Goal: Task Accomplishment & Management: Manage account settings

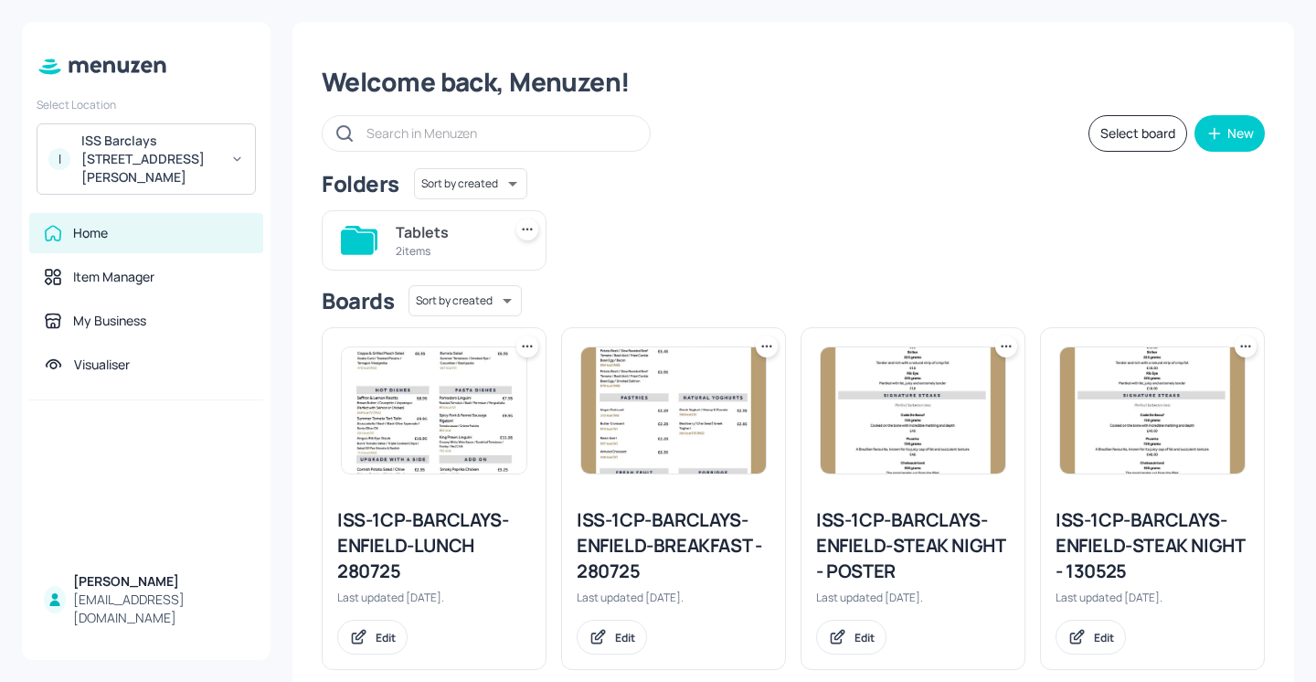
click at [199, 110] on div "Select Location" at bounding box center [146, 105] width 219 height 16
click at [164, 181] on div "Select Location I ISS Barclays 1 Churchill Place Home Item Manager My Business …" at bounding box center [146, 341] width 248 height 638
click at [171, 166] on div "ISS Barclays 1 Churchill Place" at bounding box center [150, 159] width 138 height 55
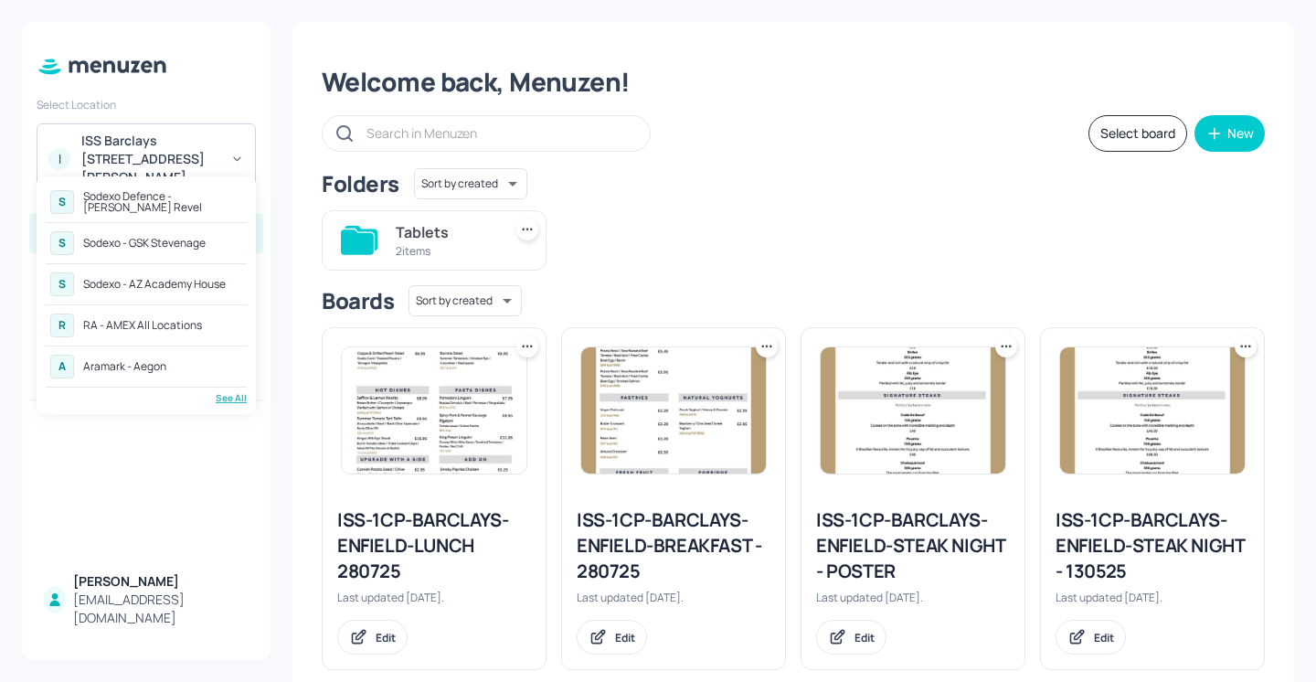
click at [205, 214] on div "S Sodexo Defence - Newbold Revel" at bounding box center [146, 201] width 201 height 33
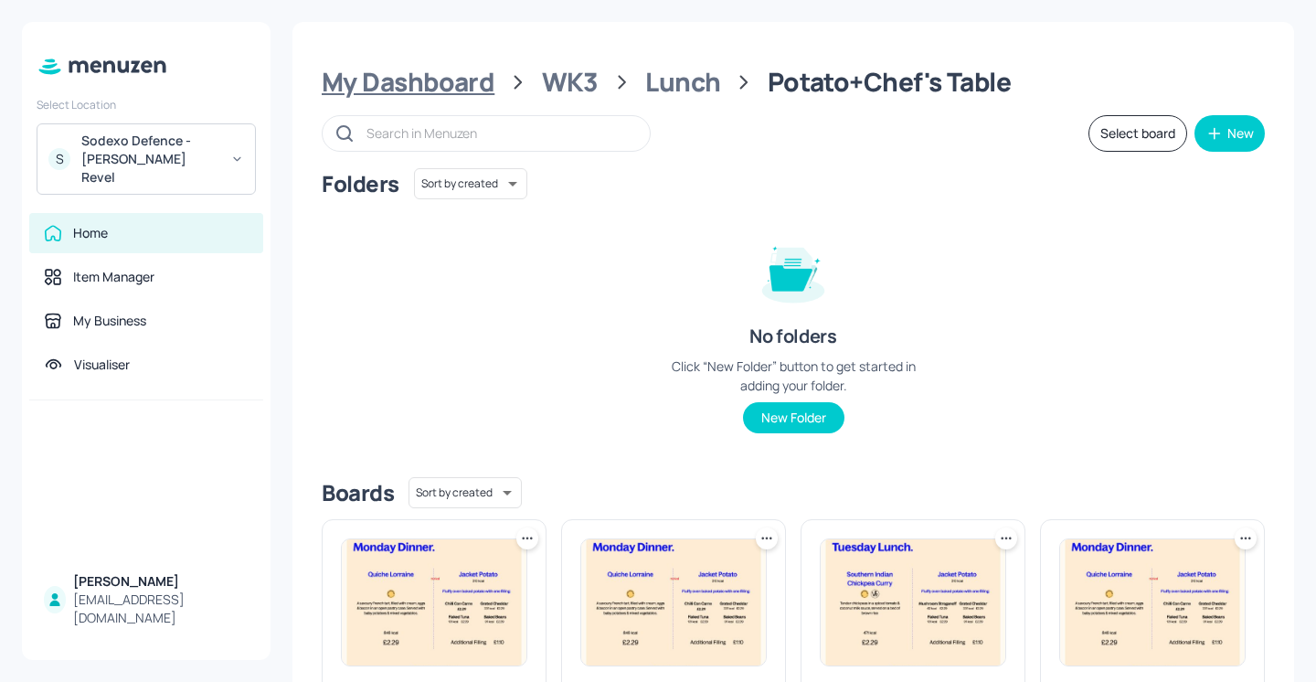
click at [474, 85] on div "My Dashboard" at bounding box center [408, 82] width 173 height 33
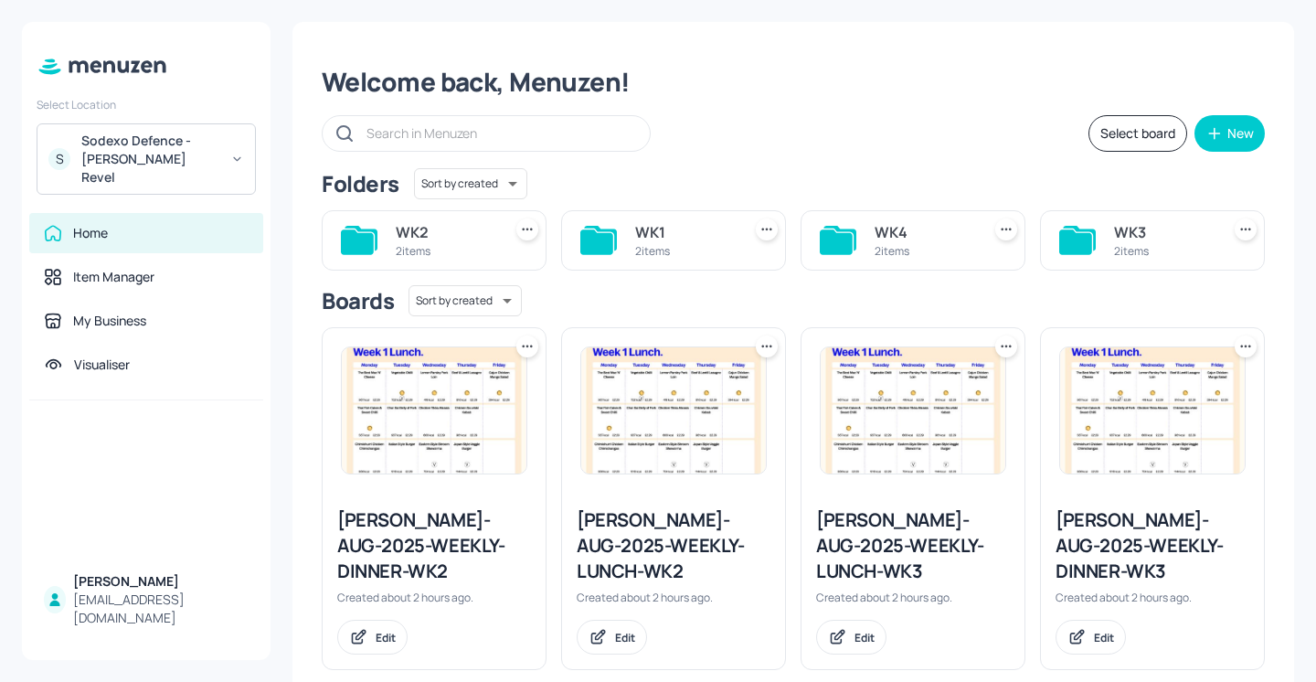
click at [1114, 131] on button "Select board" at bounding box center [1137, 133] width 99 height 37
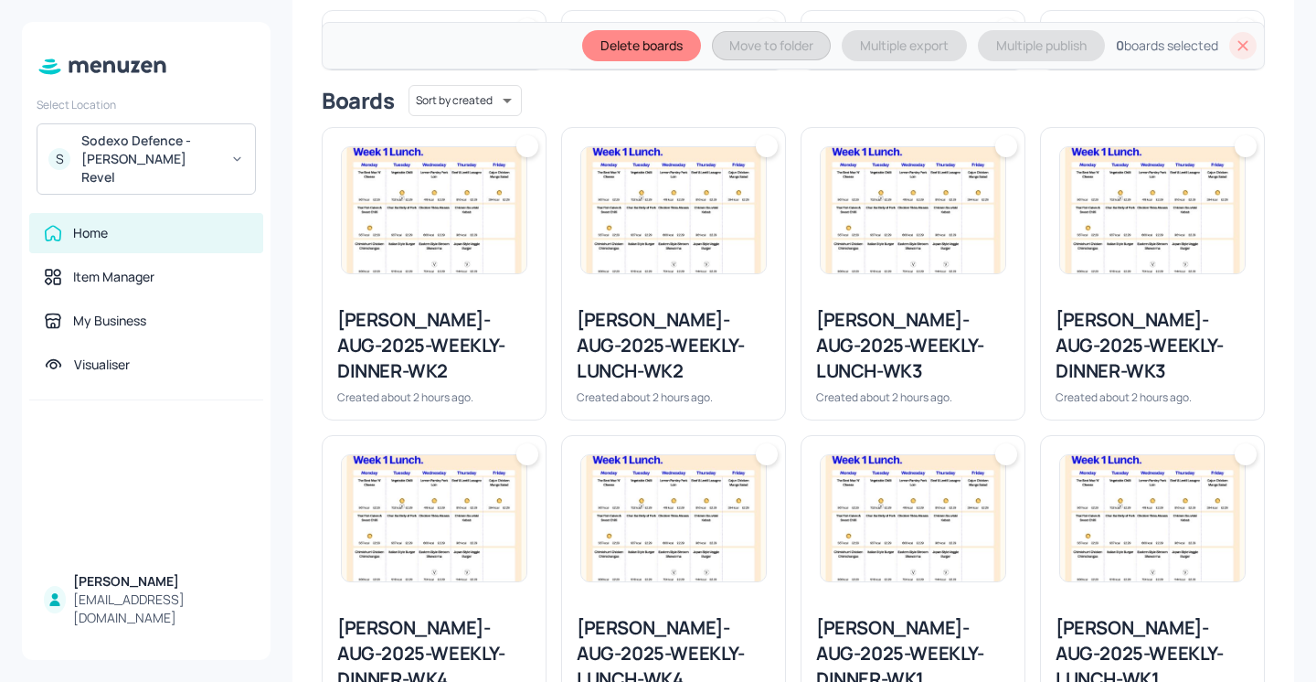
scroll to position [387, 0]
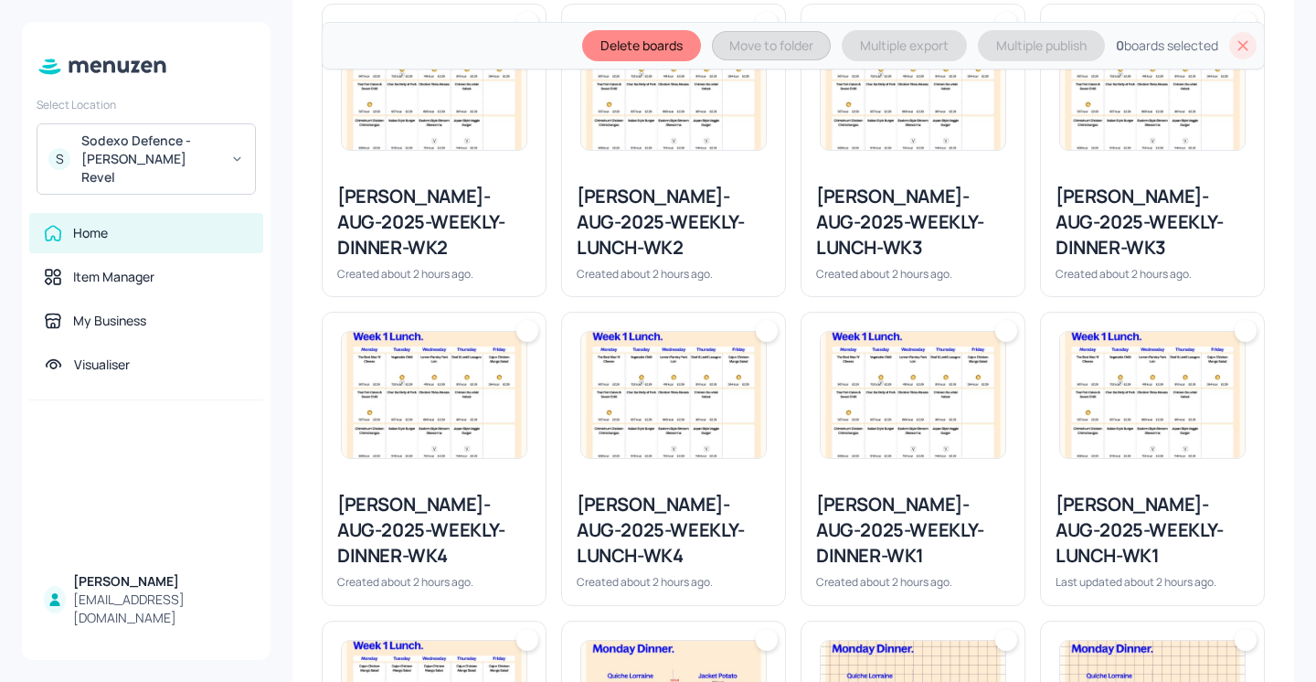
click at [495, 153] on div at bounding box center [433, 87] width 223 height 164
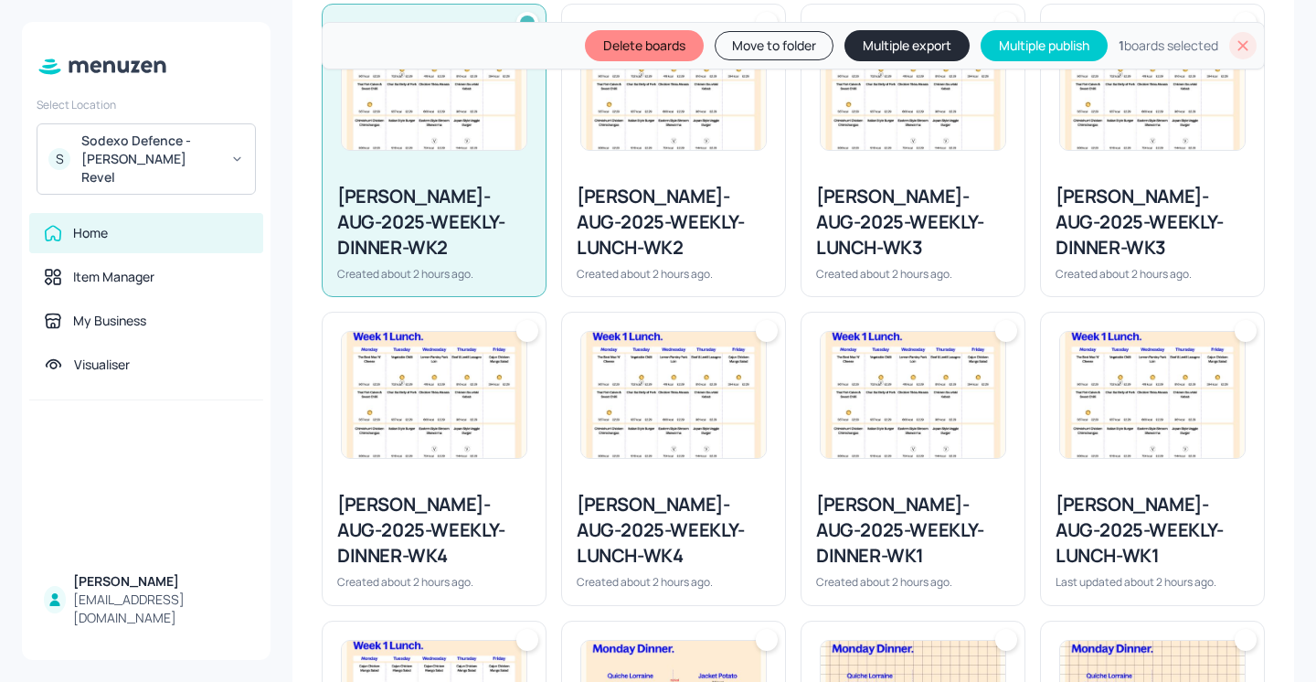
click at [735, 187] on div "Newbold-AUG-2025-WEEKLY-LUNCH-WK2" at bounding box center [673, 222] width 194 height 77
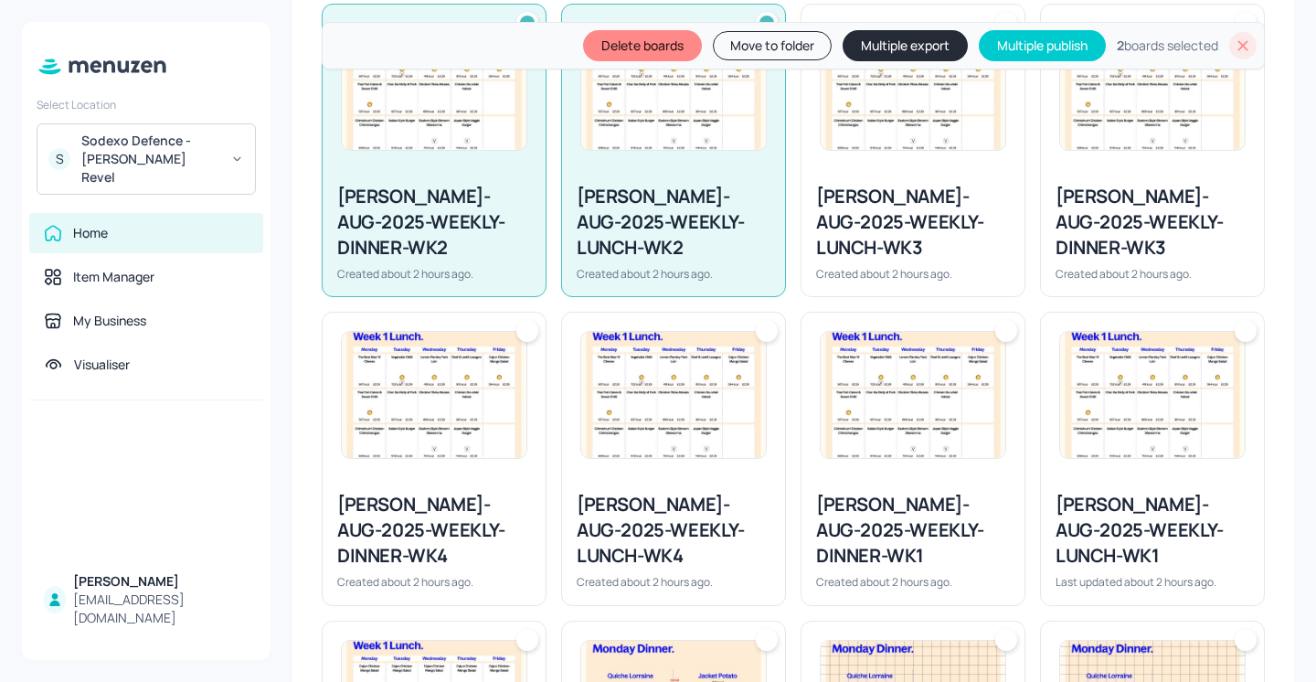
click at [930, 182] on div "Newbold-AUG-2025-WEEKLY-LUNCH-WK3 Created about 2 hours ago." at bounding box center [912, 232] width 223 height 127
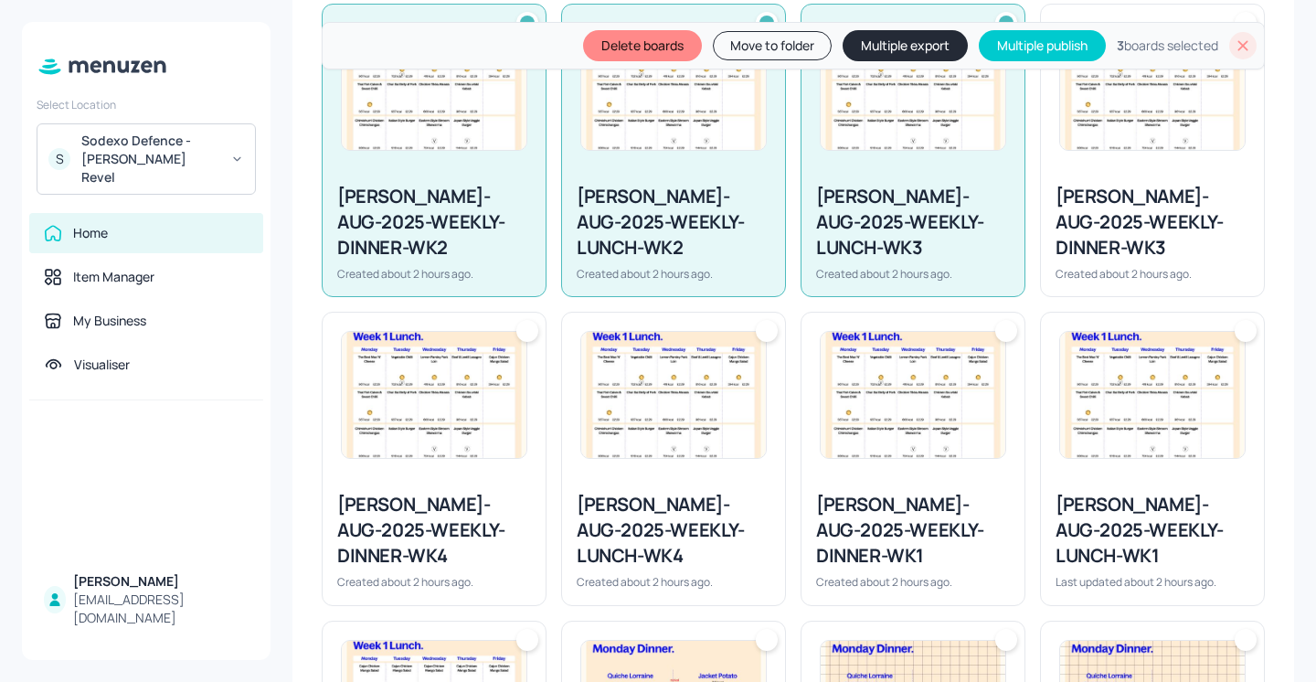
click at [1188, 182] on div "Newbold-AUG-2025-WEEKLY-DINNER-WK3 Created about 2 hours ago." at bounding box center [1152, 232] width 223 height 127
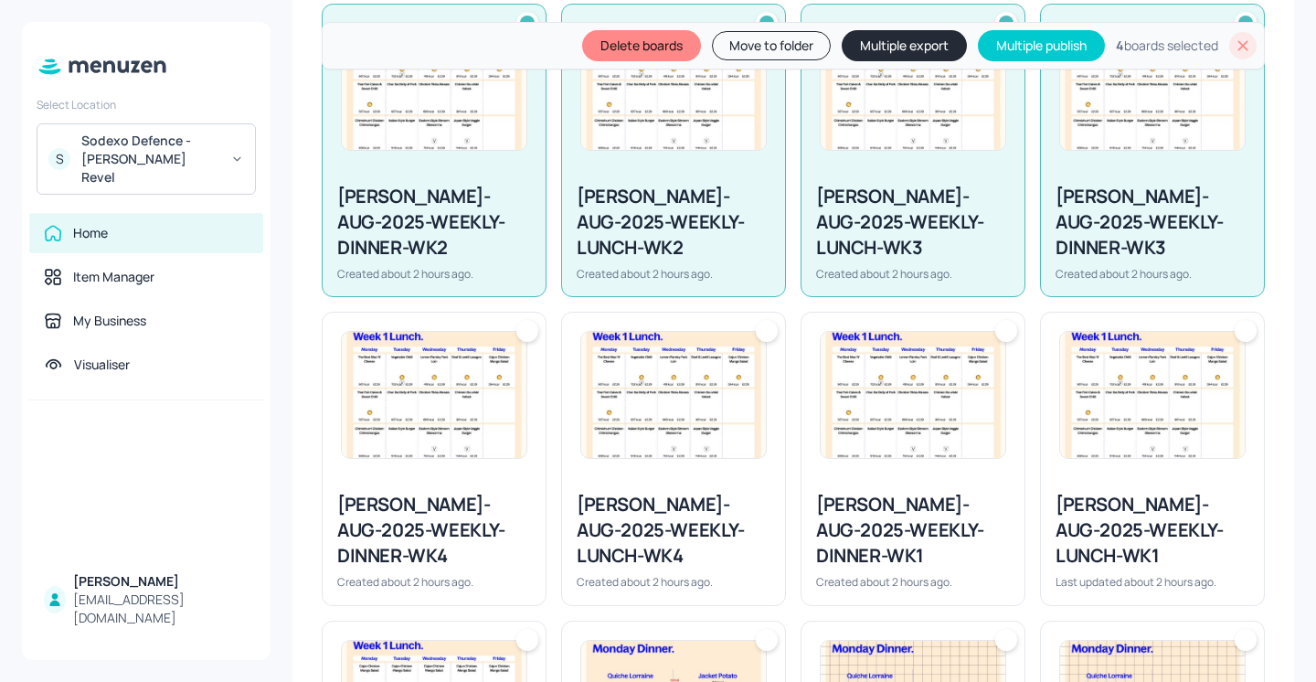
click at [404, 416] on img at bounding box center [434, 395] width 185 height 126
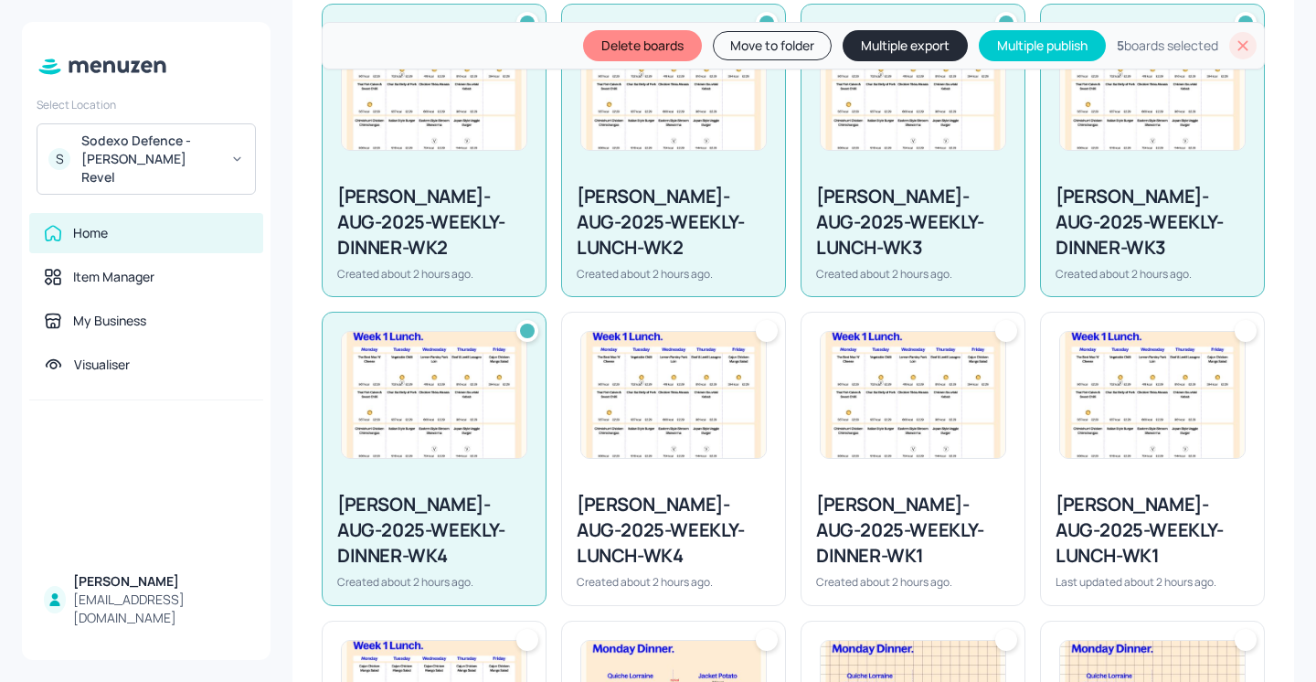
click at [625, 492] on div "Newbold-AUG-2025-WEEKLY-LUNCH-WK4" at bounding box center [673, 530] width 194 height 77
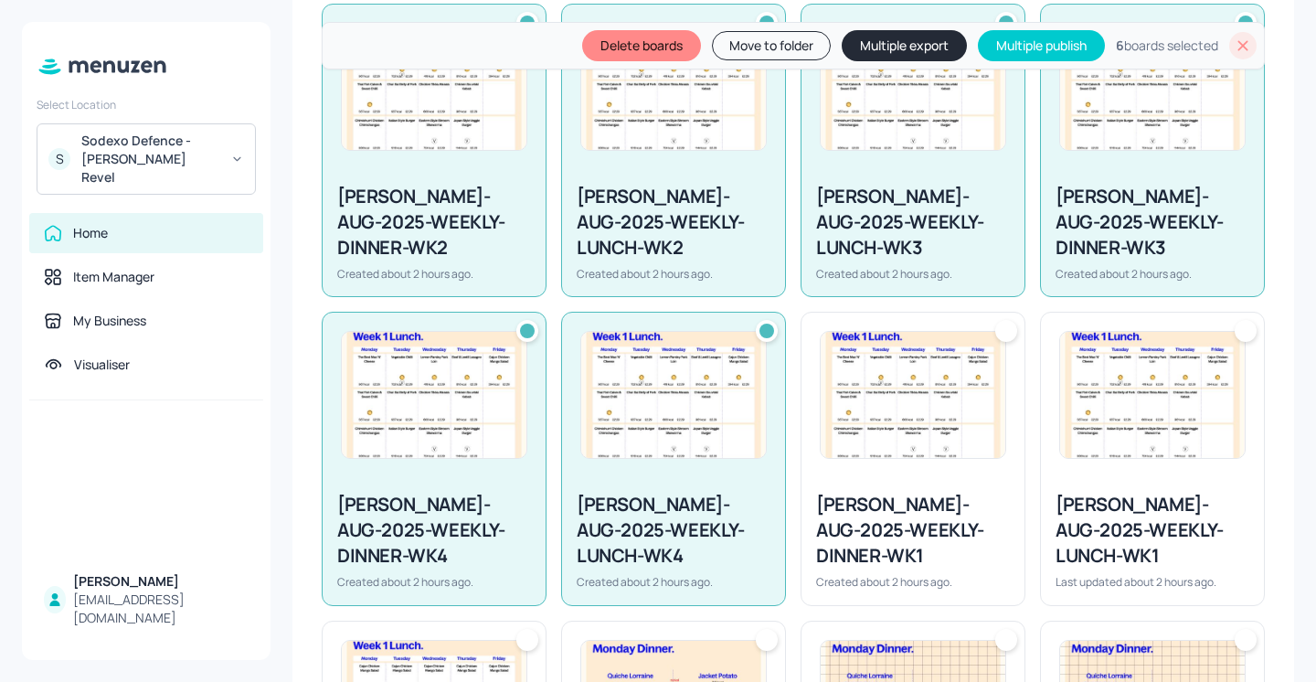
click at [881, 492] on div "Newbold-AUG-2025-WEEKLY-DINNER-WK1" at bounding box center [913, 530] width 194 height 77
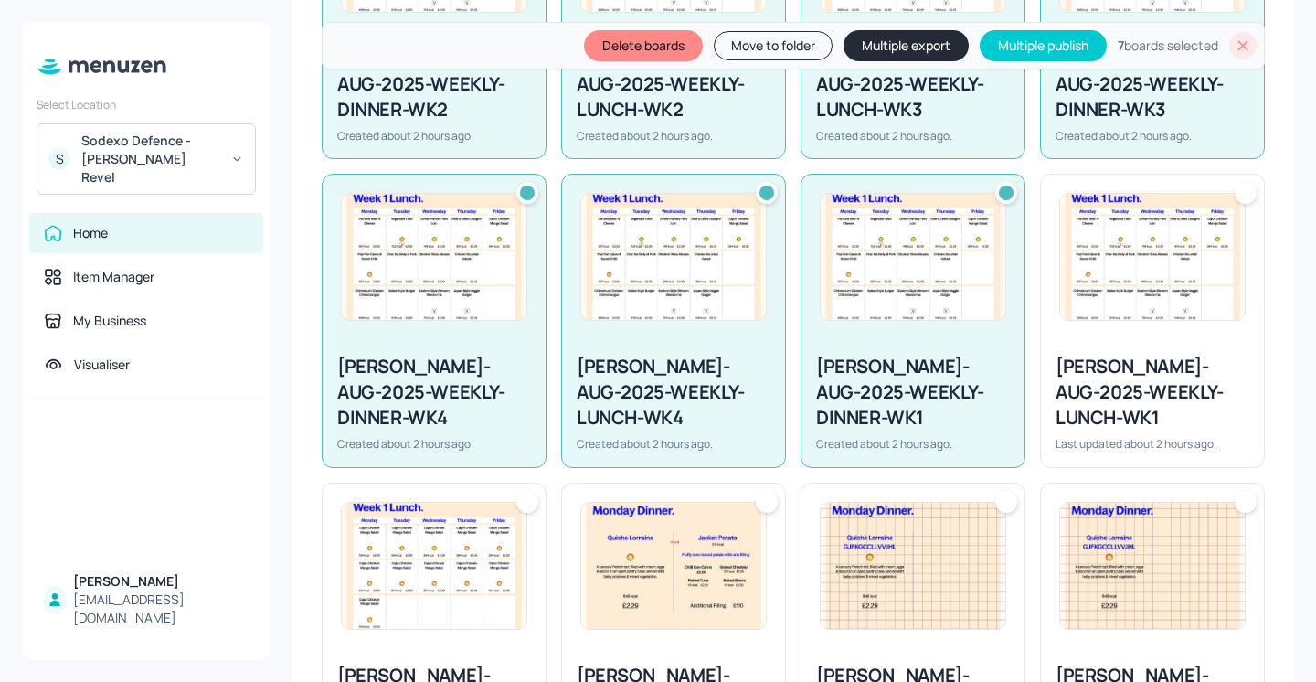
scroll to position [567, 0]
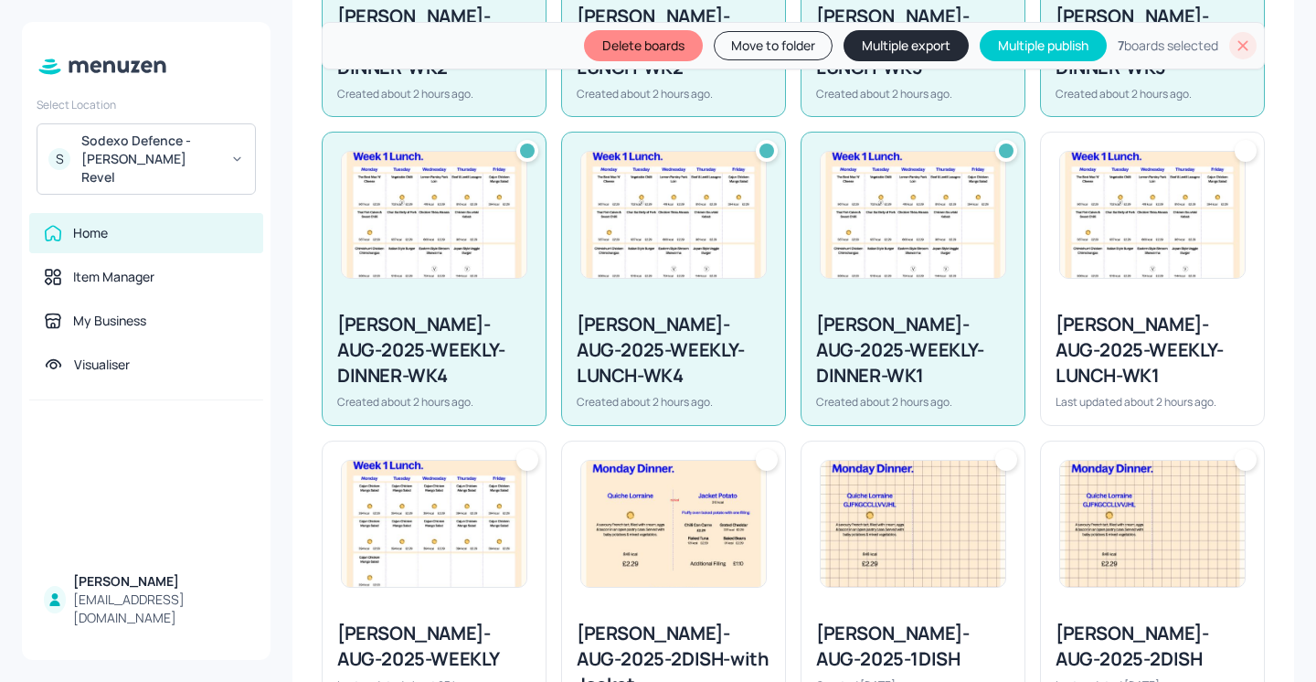
click at [1139, 312] on div "Newbold-AUG-2025-WEEKLY-LUNCH-WK1" at bounding box center [1152, 350] width 194 height 77
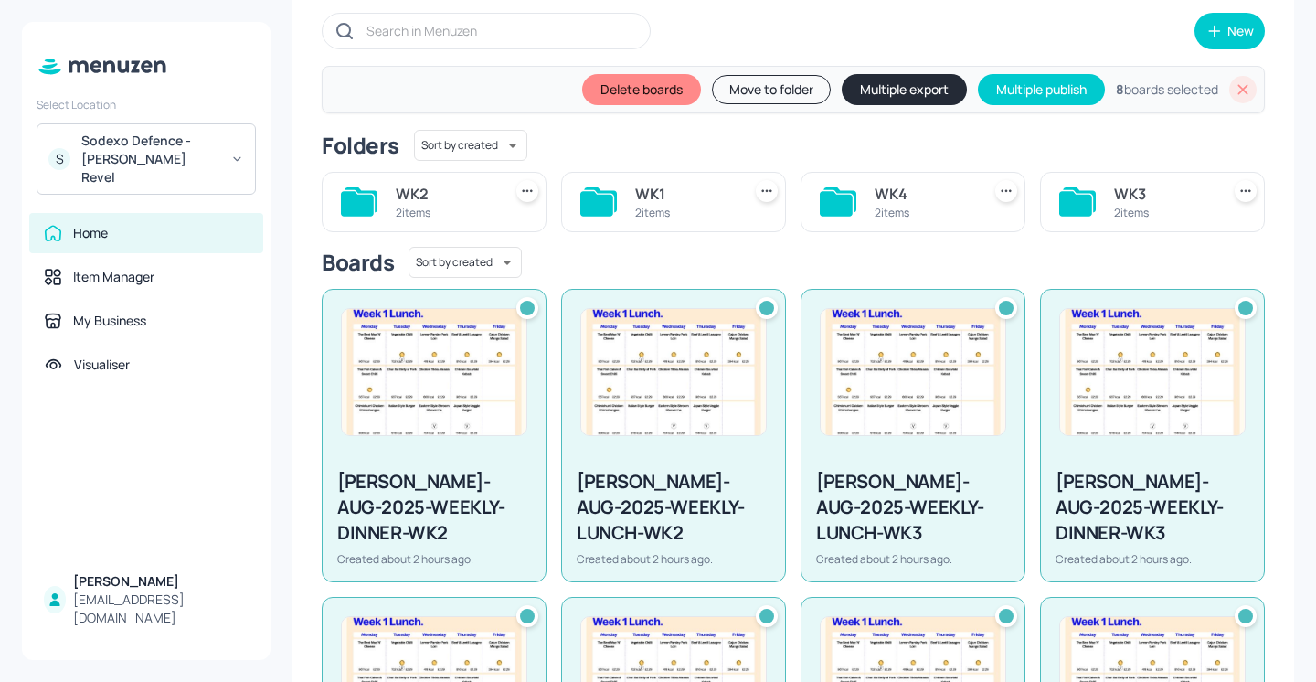
scroll to position [42, 0]
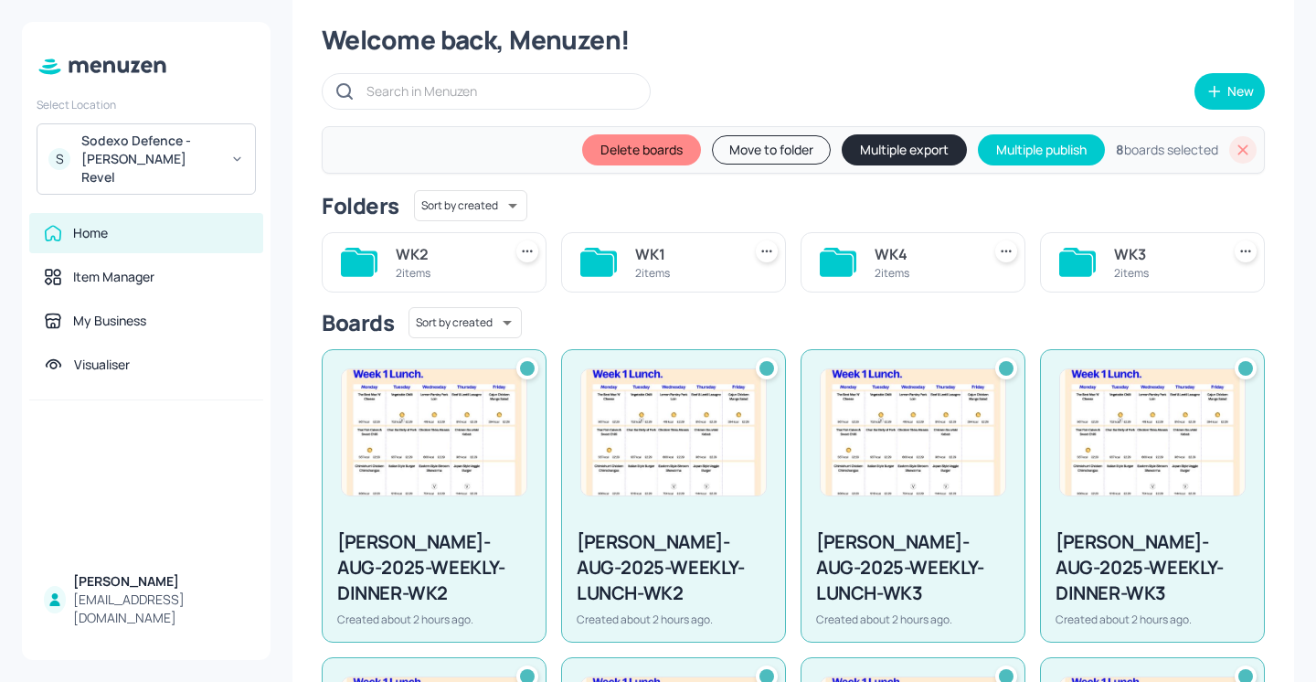
click at [766, 150] on button "Move to folder" at bounding box center [771, 149] width 119 height 29
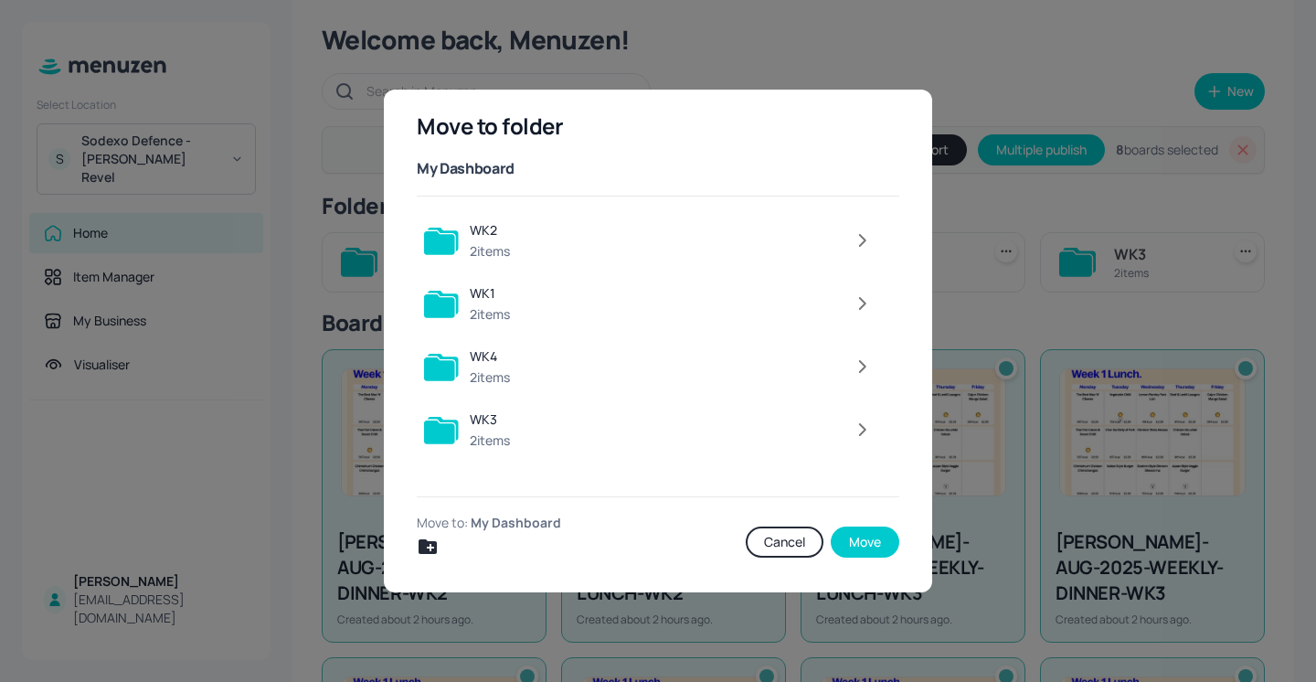
click at [424, 542] on icon "Create new folder" at bounding box center [427, 546] width 18 height 15
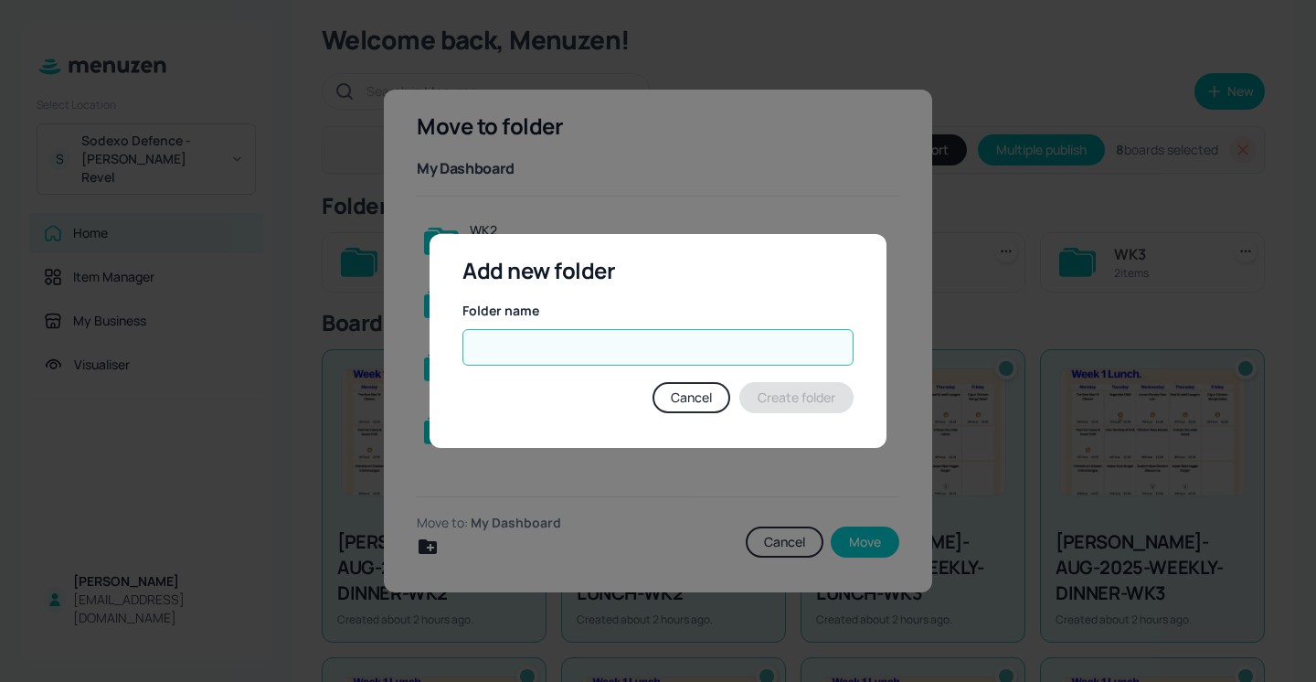
click at [568, 343] on input "text" at bounding box center [657, 347] width 391 height 37
type input "w"
type input "Weekly Menus"
click at [767, 395] on button "Create folder" at bounding box center [796, 397] width 114 height 31
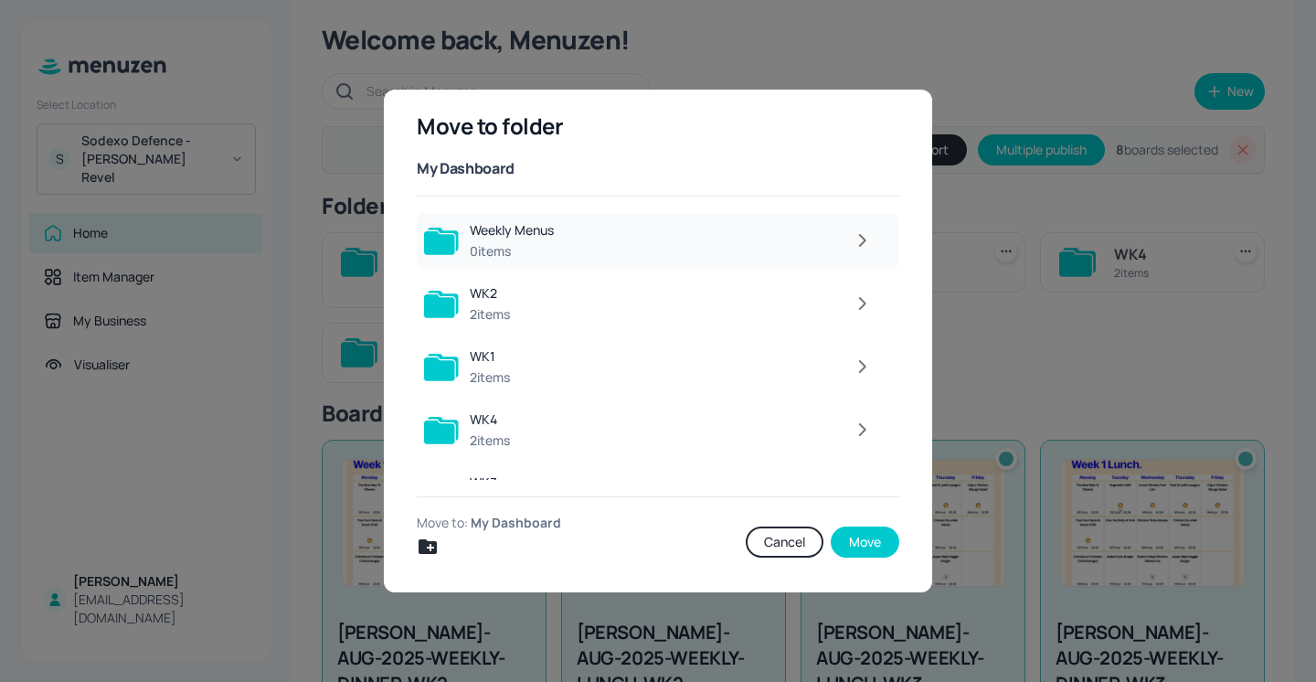
click at [770, 240] on div at bounding box center [723, 240] width 317 height 37
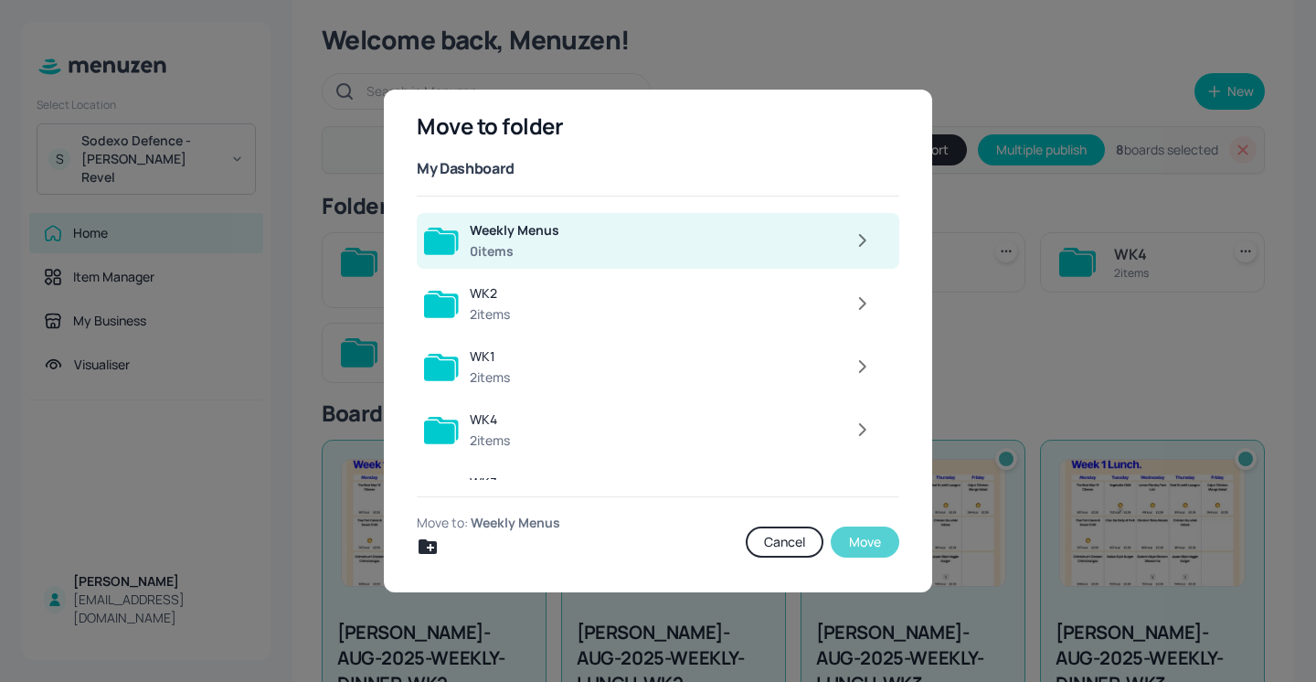
click at [872, 543] on button "Move" at bounding box center [864, 541] width 69 height 31
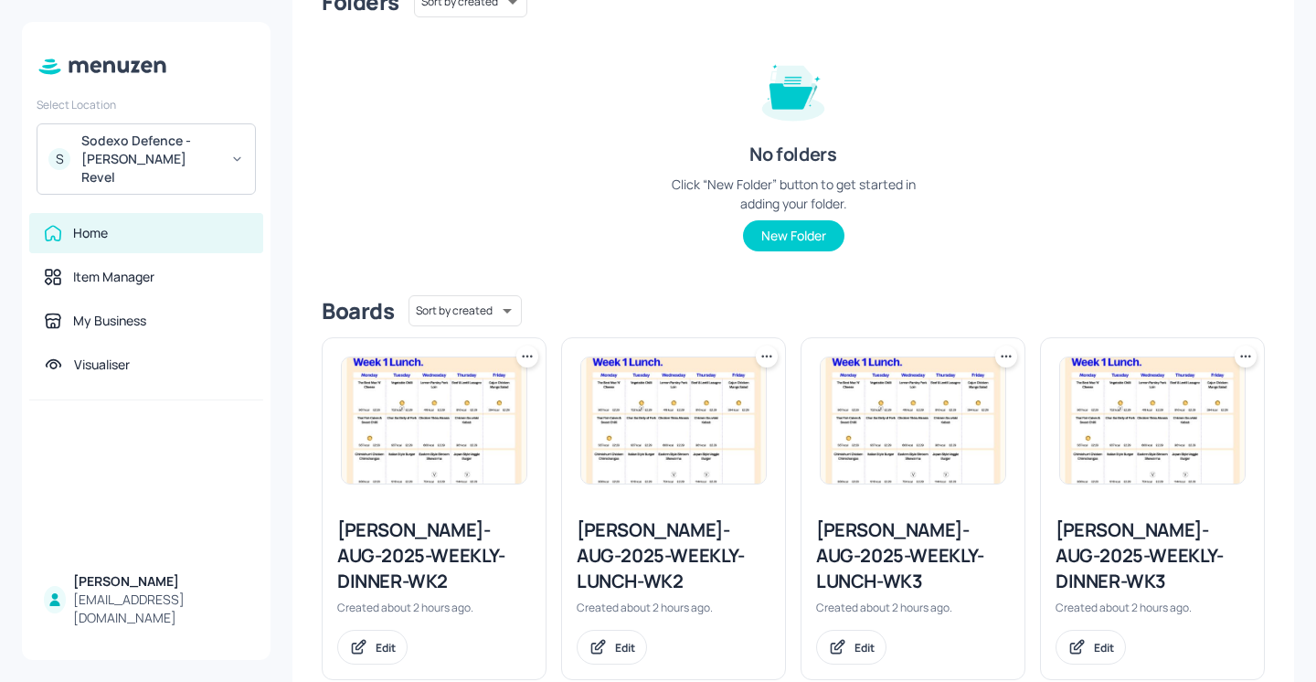
scroll to position [0, 0]
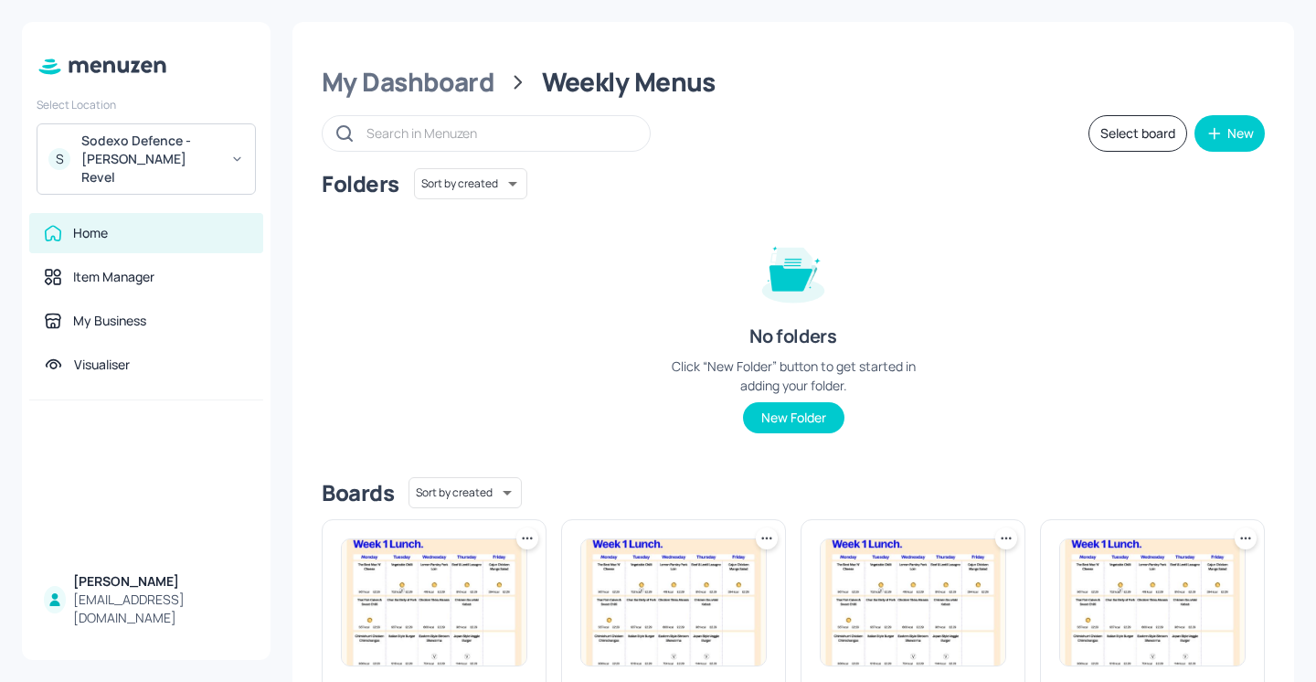
click at [1141, 138] on button "Select board" at bounding box center [1137, 133] width 99 height 37
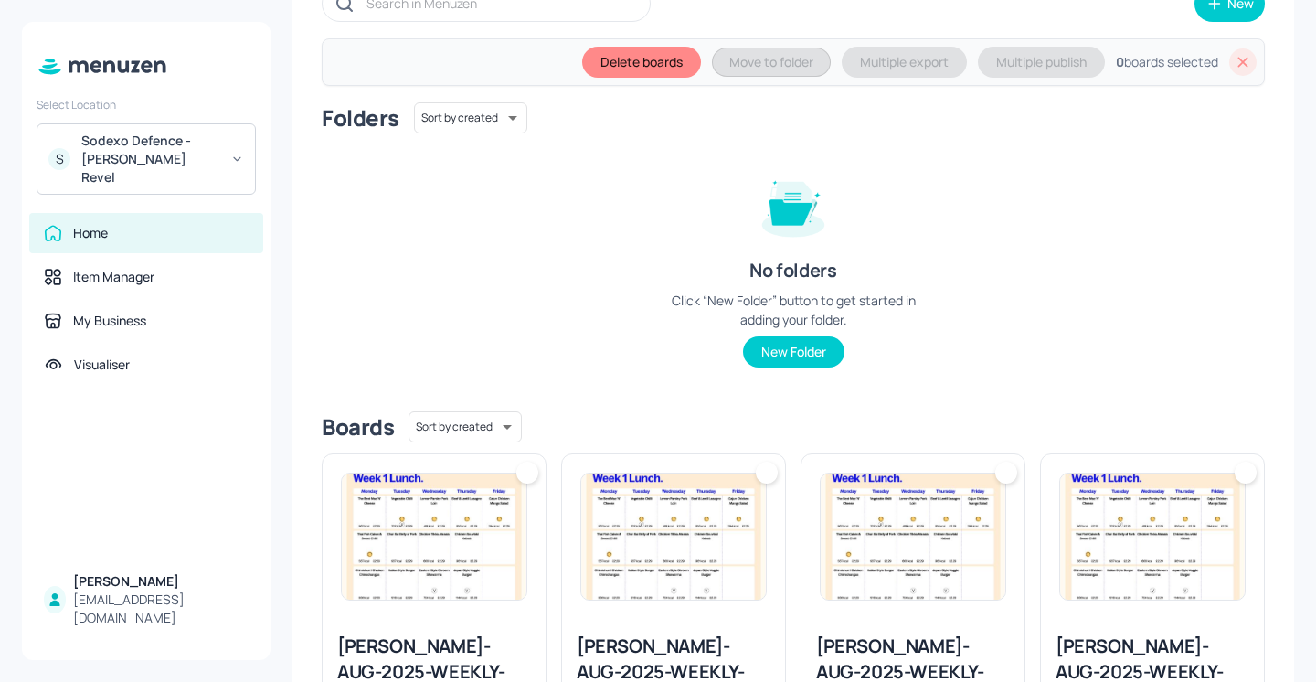
scroll to position [394, 0]
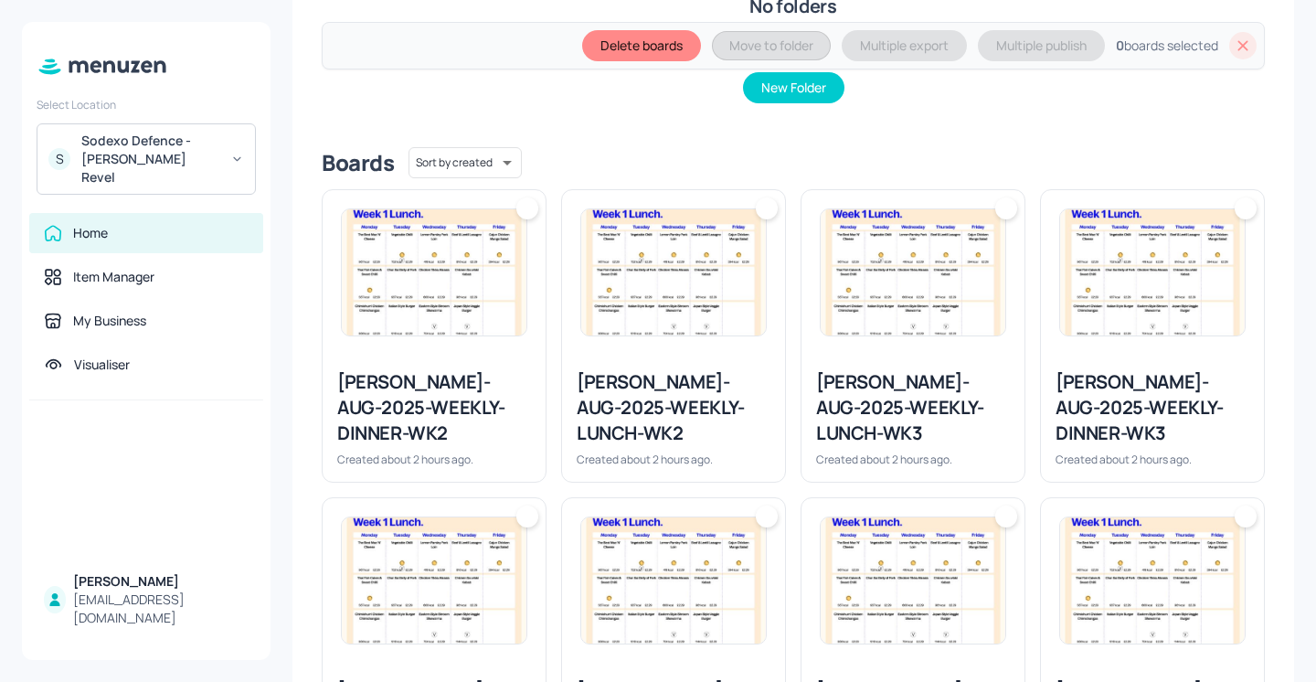
click at [481, 265] on img at bounding box center [434, 272] width 185 height 126
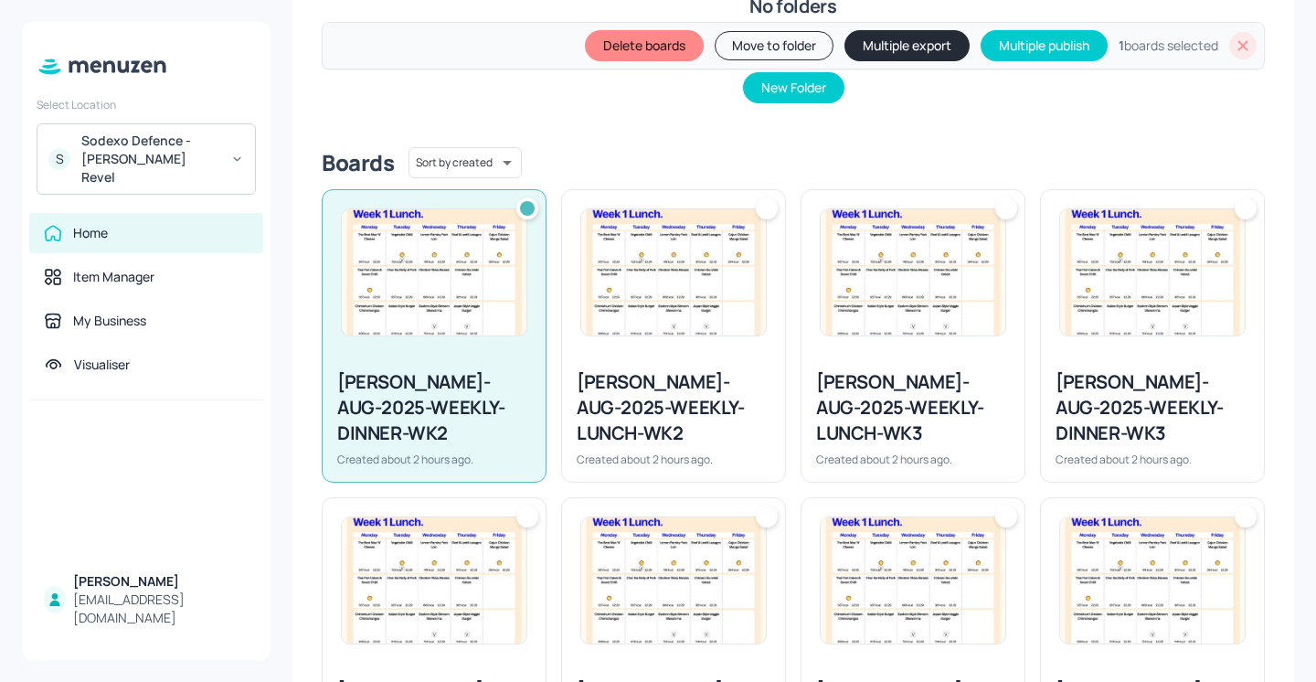
click at [618, 293] on img at bounding box center [673, 272] width 185 height 126
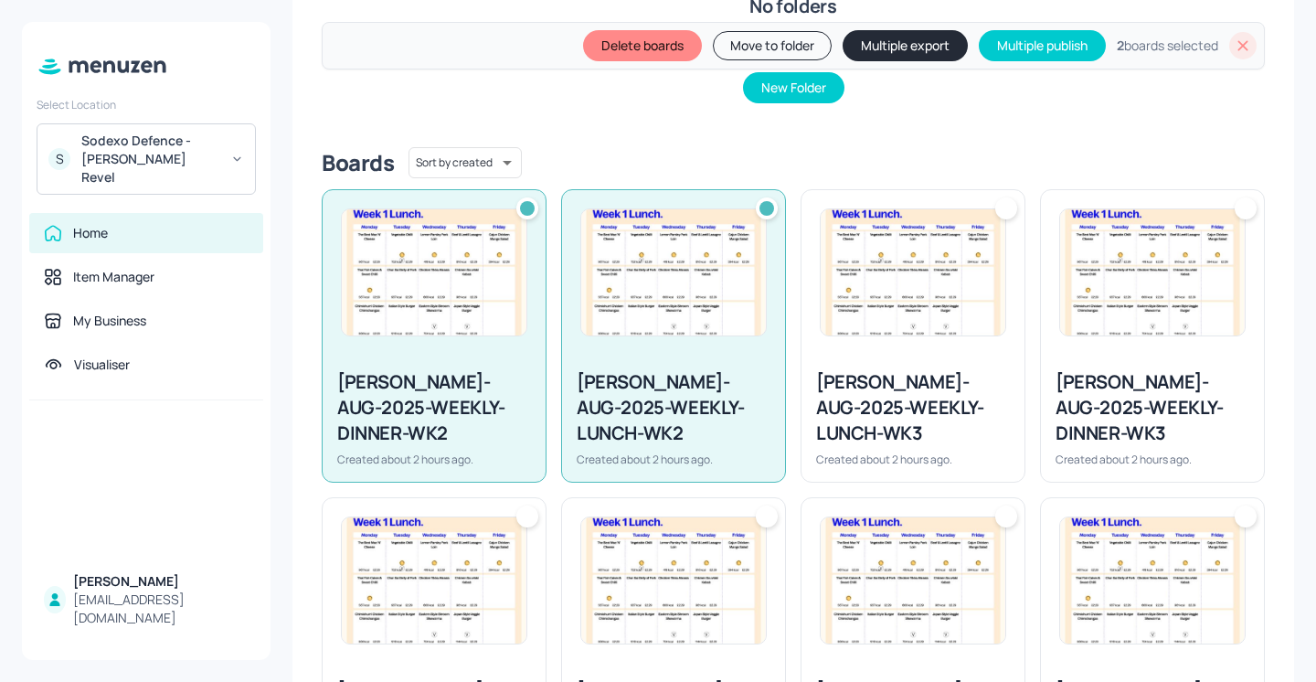
click at [922, 309] on img at bounding box center [912, 272] width 185 height 126
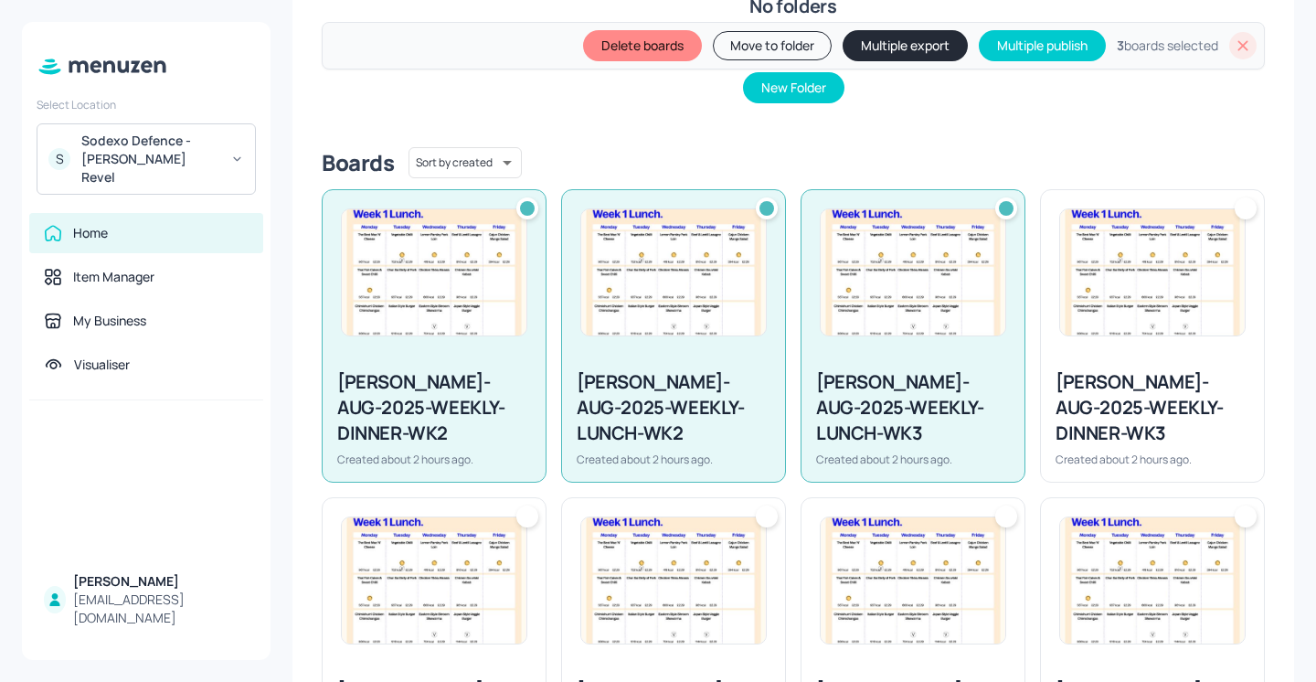
click at [1160, 304] on img at bounding box center [1152, 272] width 185 height 126
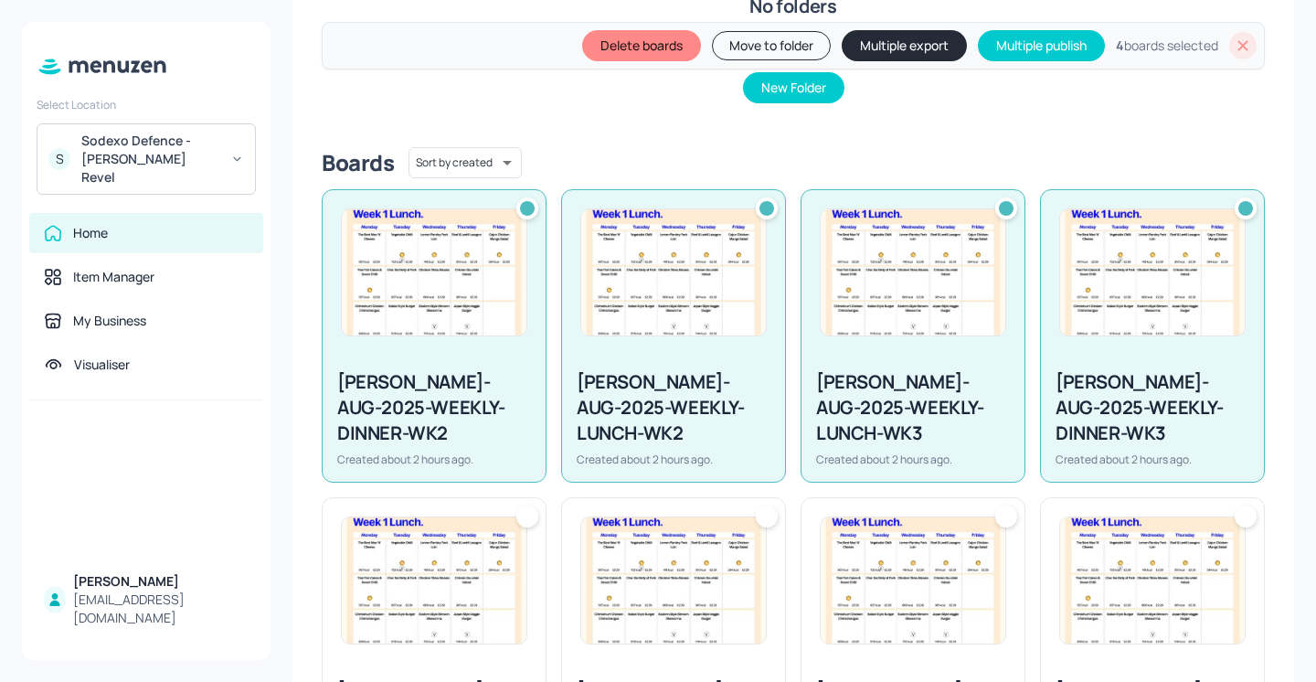
scroll to position [495, 0]
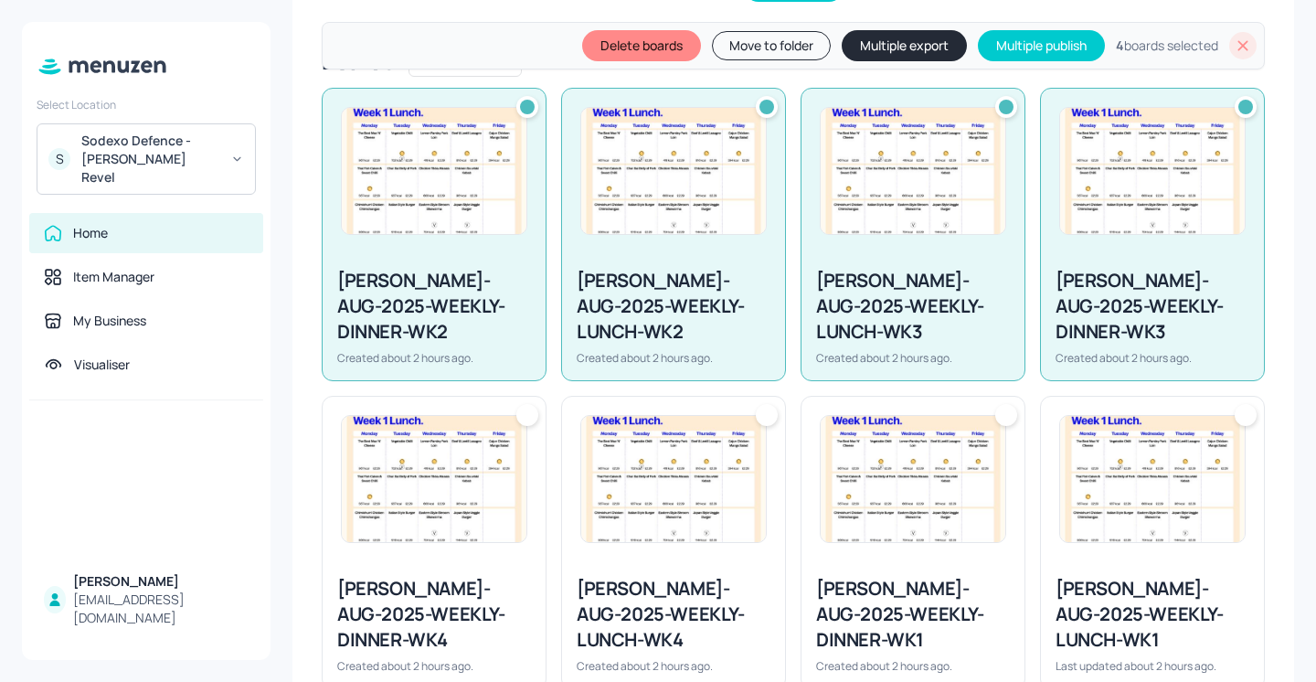
click at [1131, 416] on img at bounding box center [1152, 479] width 185 height 126
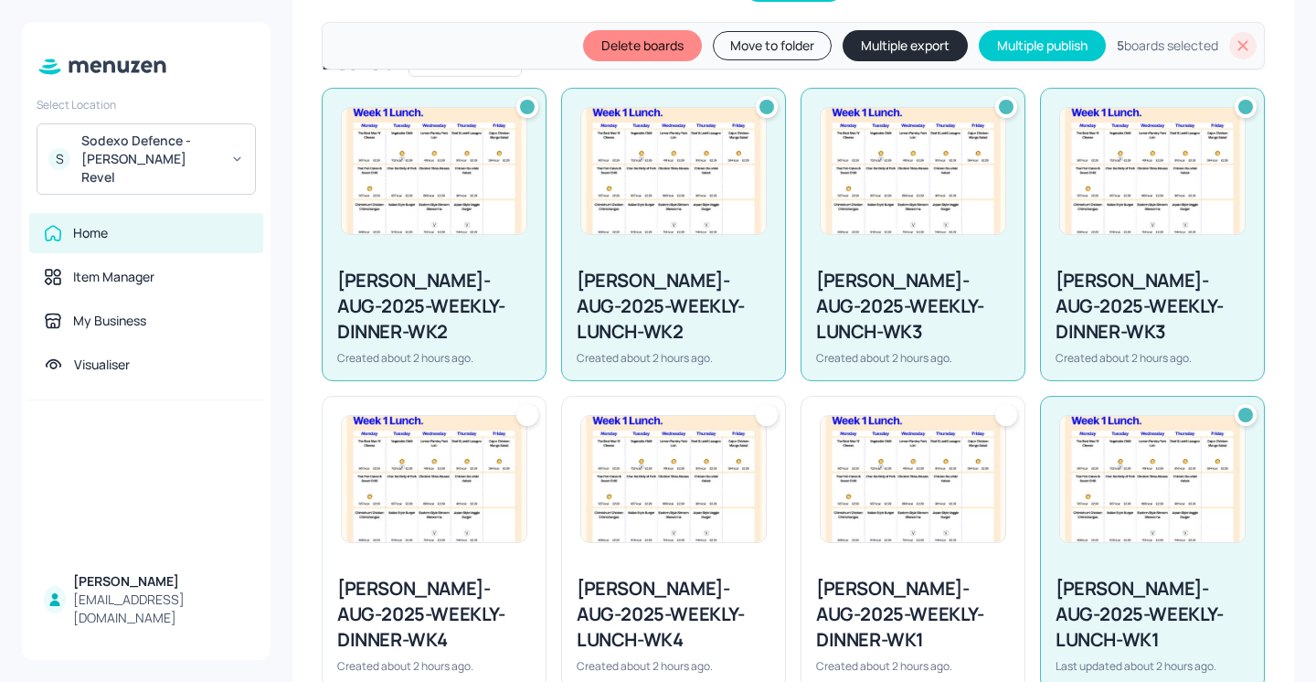
click at [929, 456] on img at bounding box center [912, 479] width 185 height 126
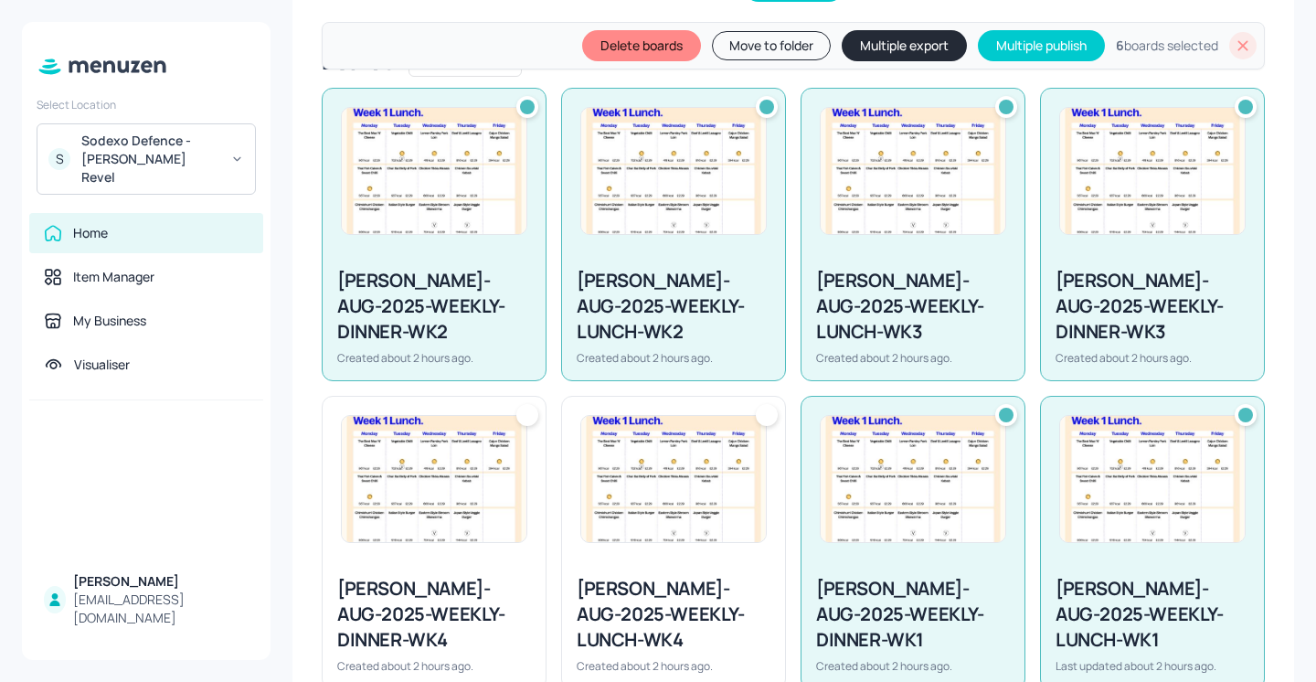
click at [719, 461] on img at bounding box center [673, 479] width 185 height 126
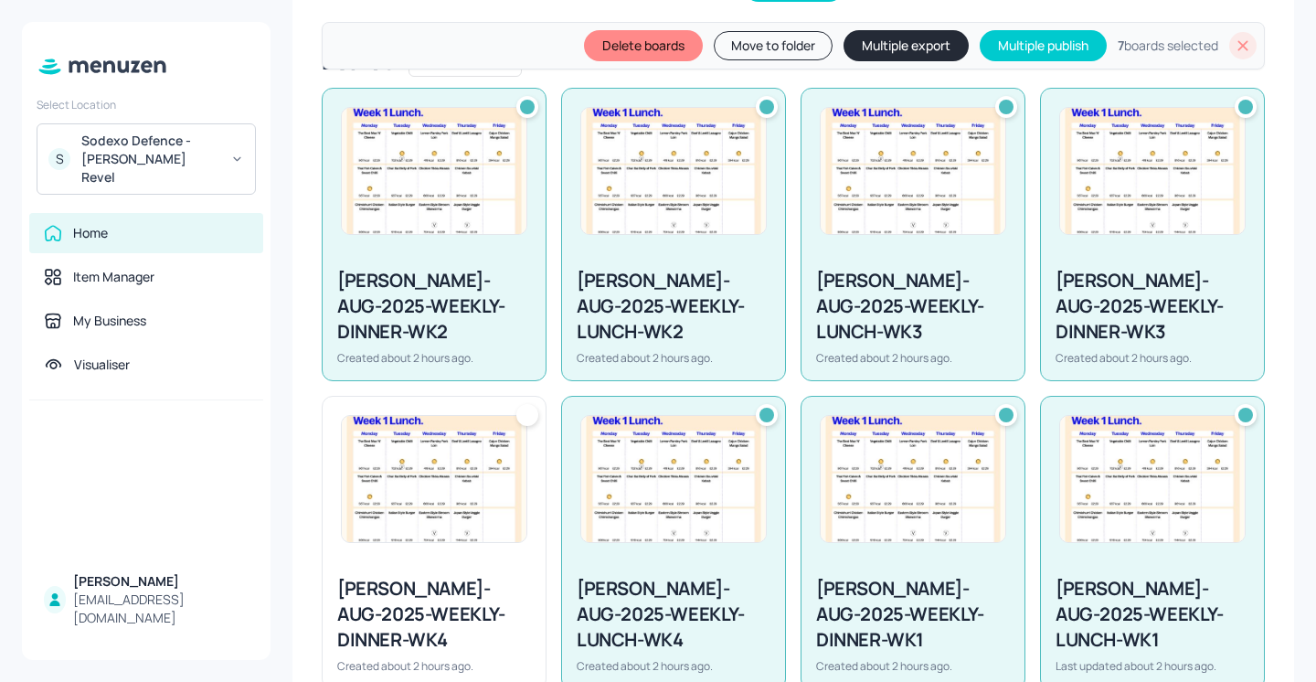
click at [483, 453] on img at bounding box center [434, 479] width 185 height 126
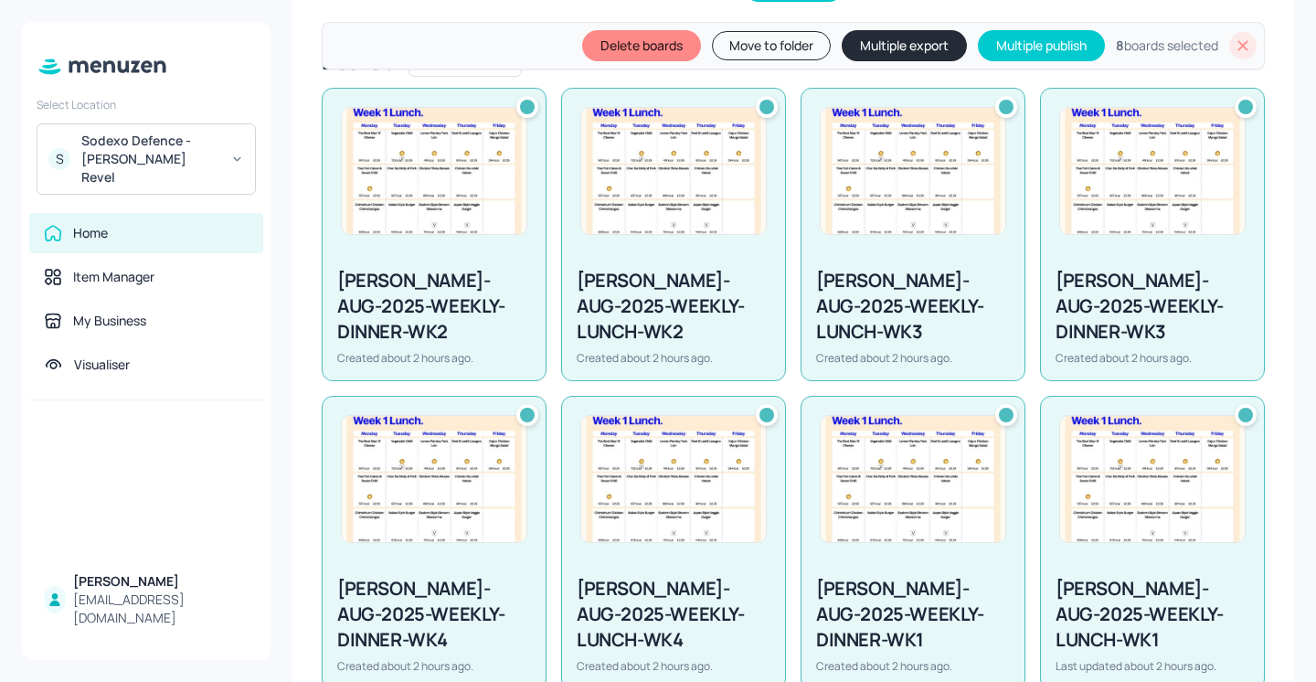
click at [857, 46] on button "Multiple export" at bounding box center [903, 45] width 125 height 31
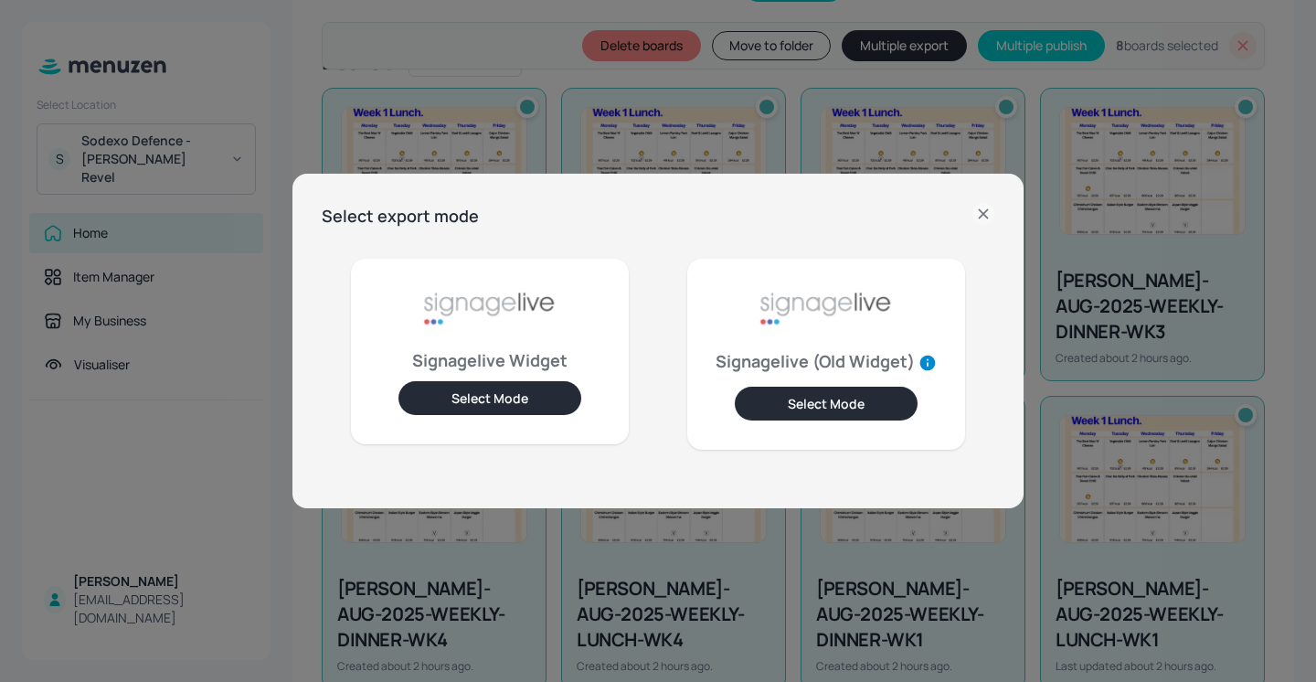
click at [534, 395] on button "Select Mode" at bounding box center [489, 398] width 183 height 34
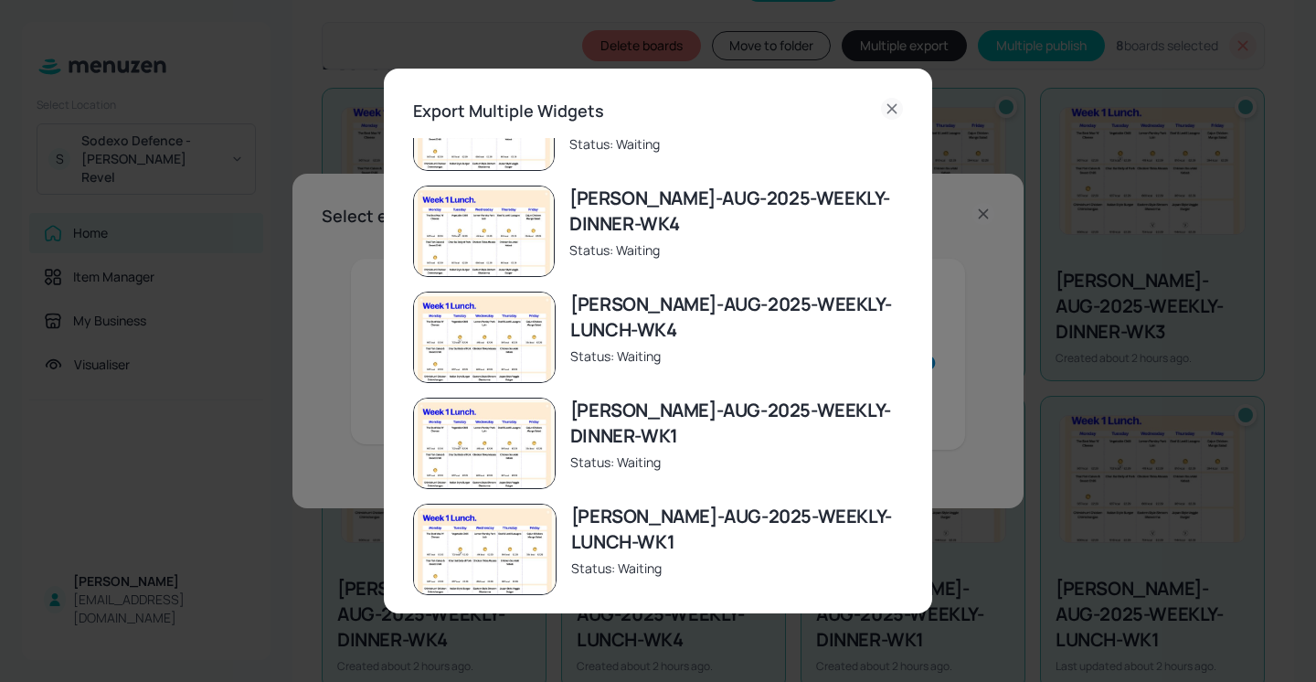
scroll to position [69, 0]
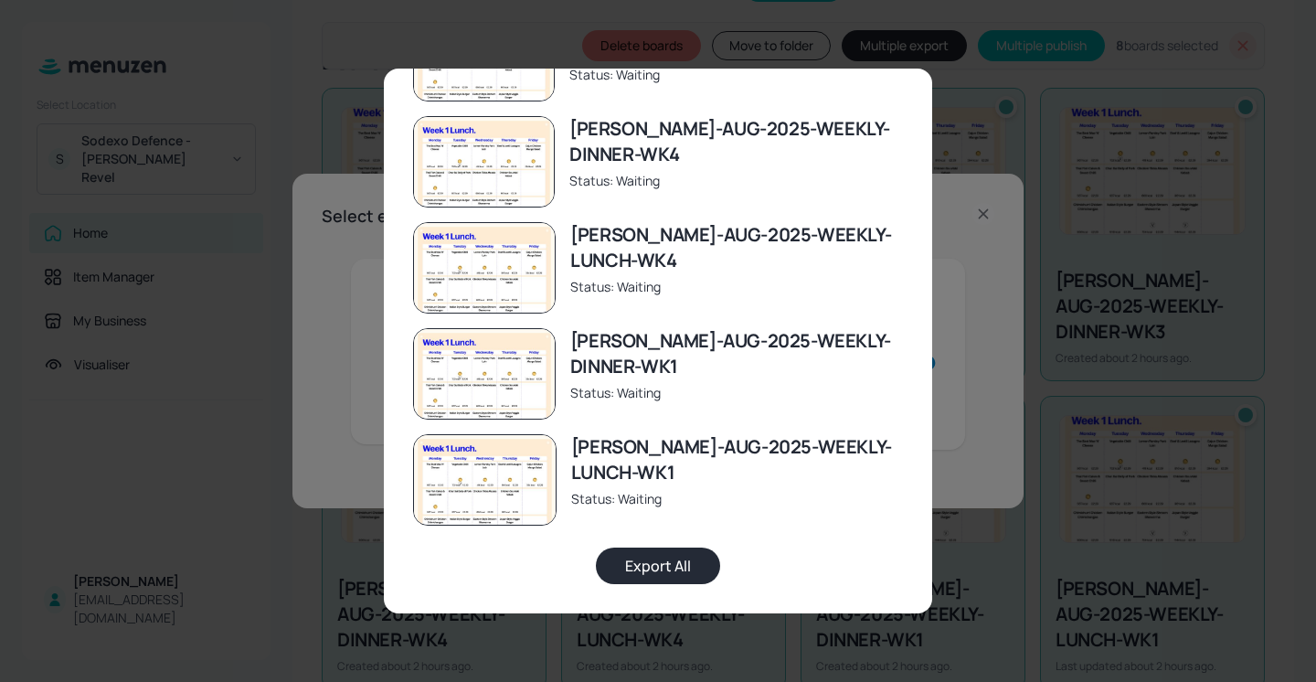
click at [647, 568] on button "Export All" at bounding box center [658, 565] width 124 height 37
click at [1105, 351] on div "Export Multiple Widgets Newbold-AUG-2025-WEEKLY-DINNER-WK2 Status: Exported New…" at bounding box center [658, 341] width 1316 height 682
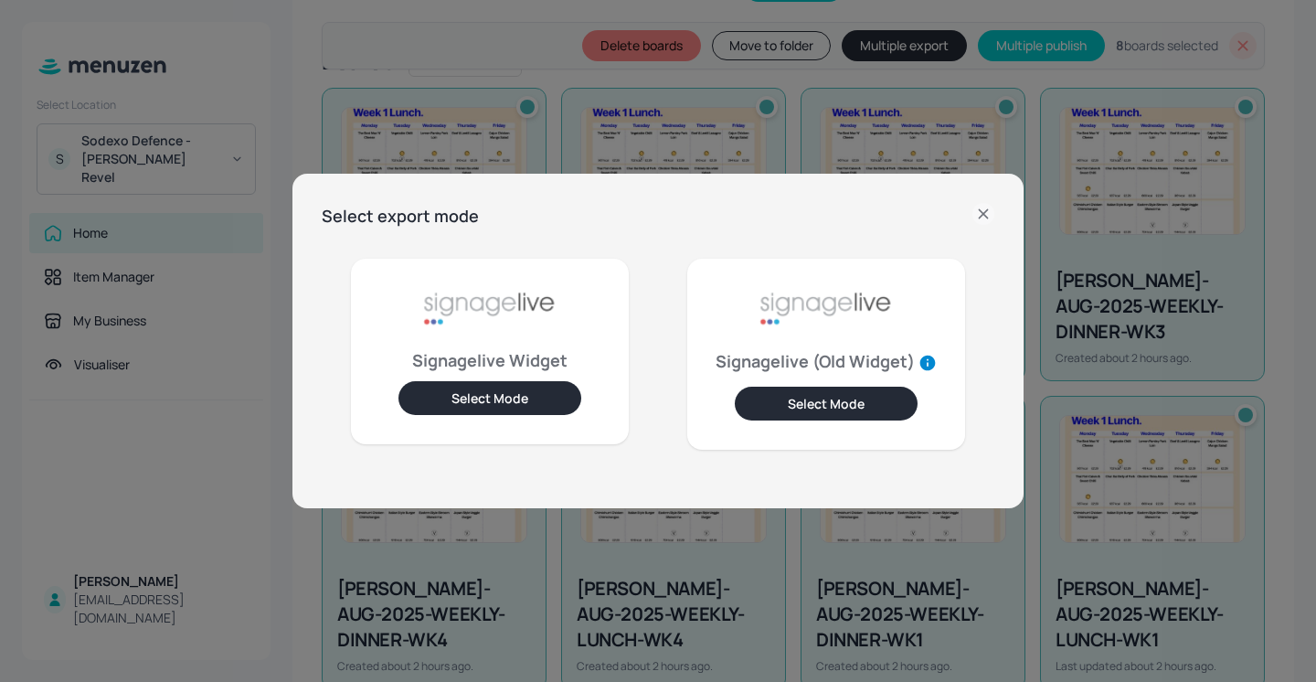
click at [989, 219] on icon at bounding box center [983, 214] width 22 height 22
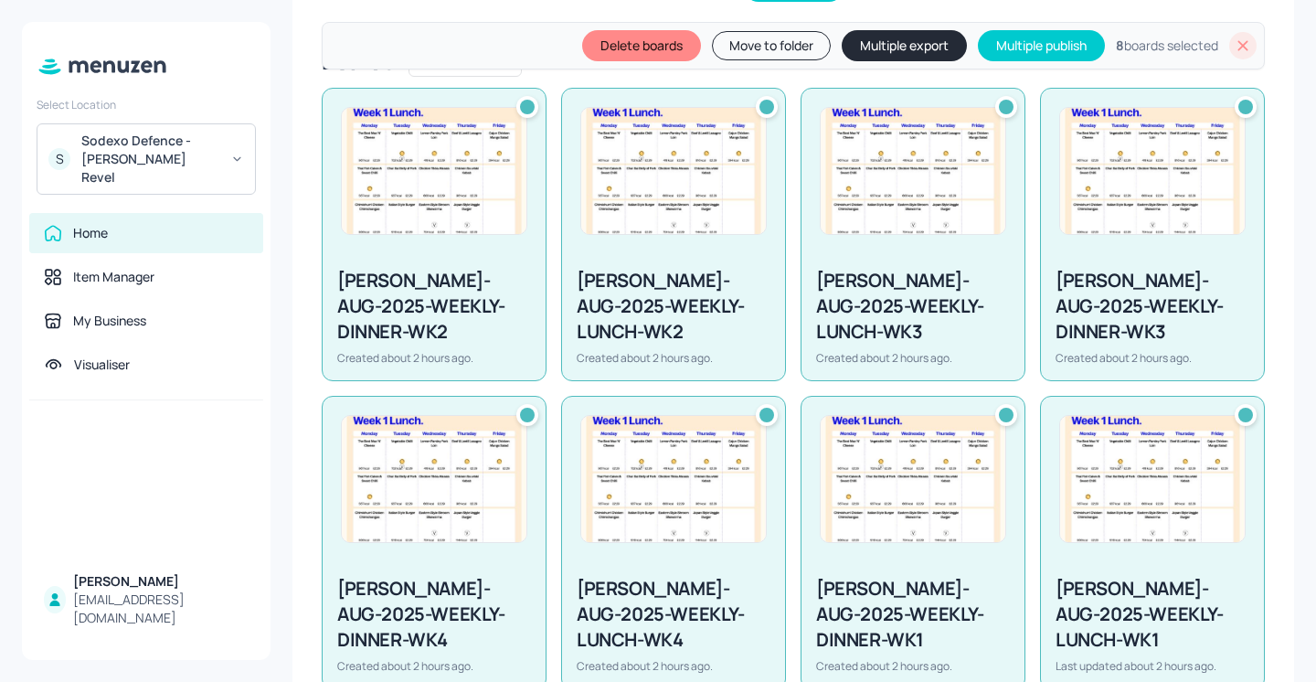
scroll to position [0, 0]
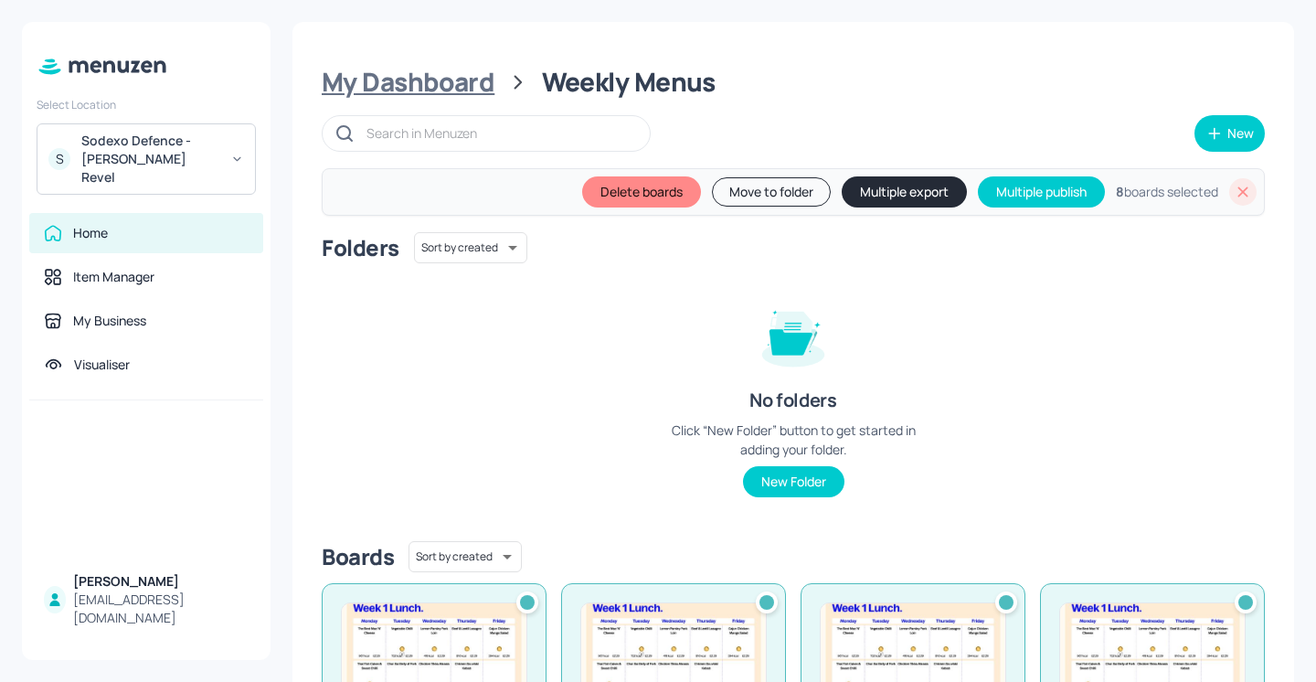
click at [411, 79] on div "My Dashboard" at bounding box center [408, 82] width 173 height 33
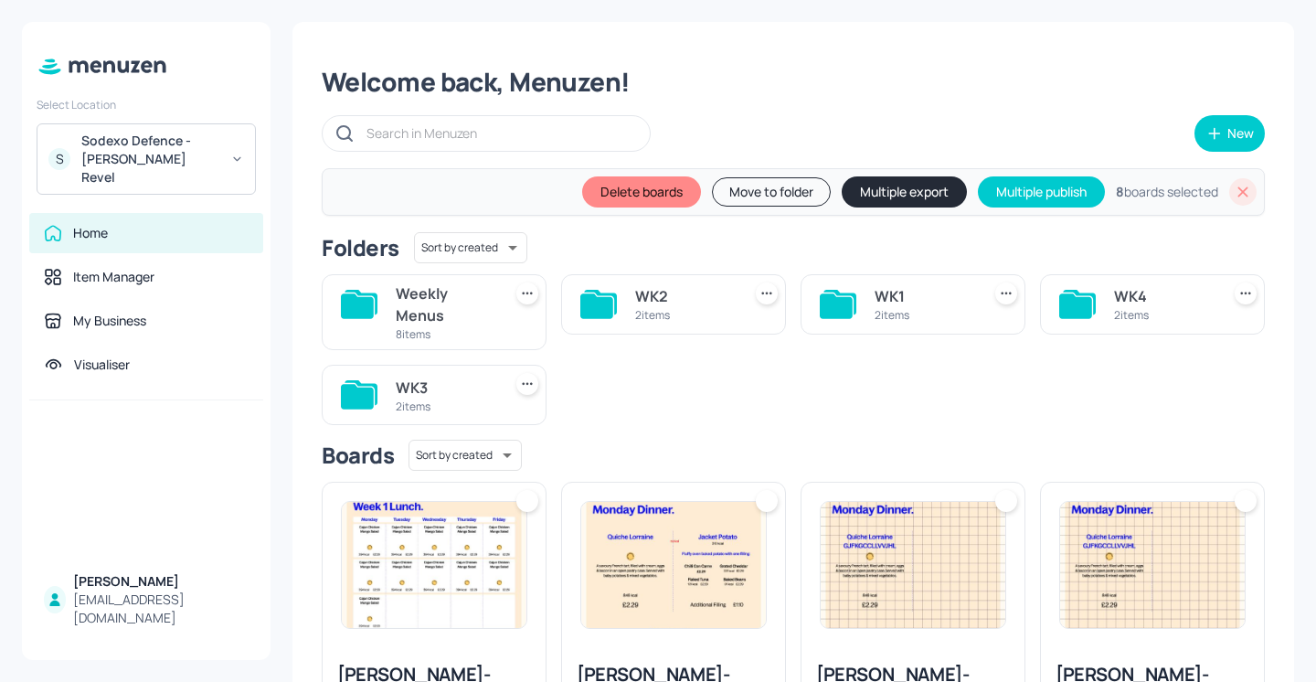
click at [100, 145] on div "Sodexo Defence - Newbold Revel" at bounding box center [150, 159] width 138 height 55
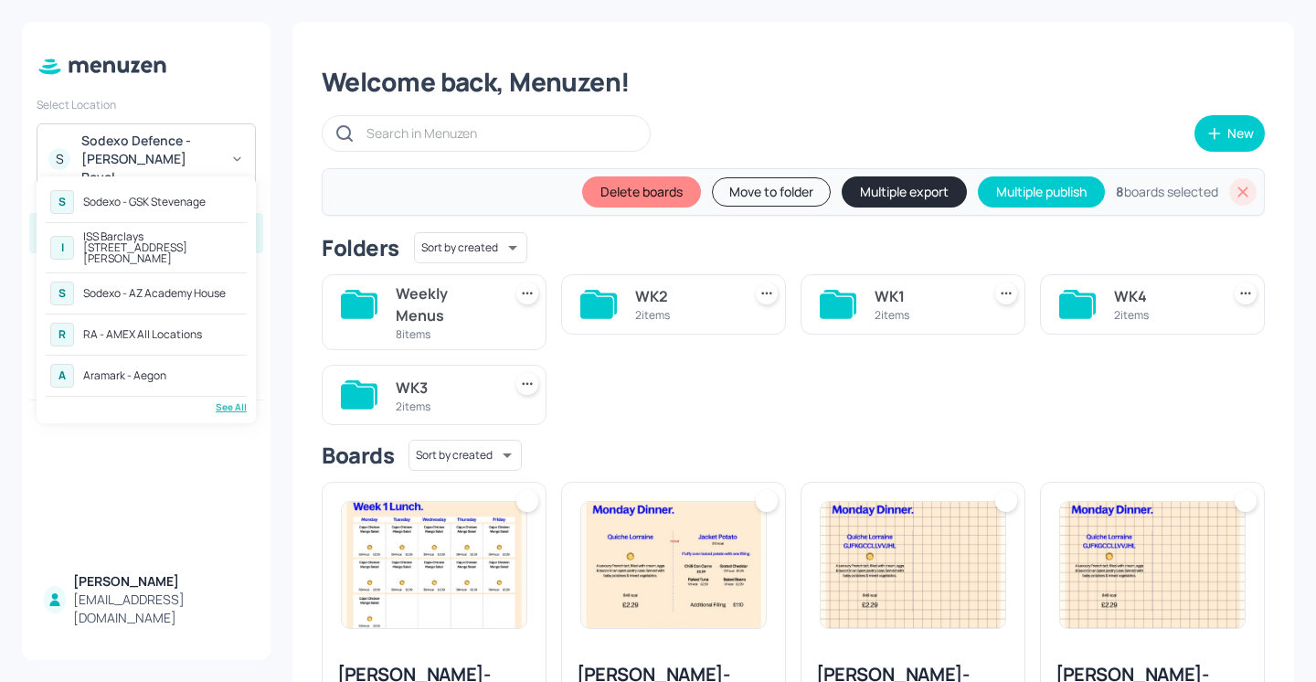
click at [229, 400] on div "See All" at bounding box center [146, 407] width 201 height 14
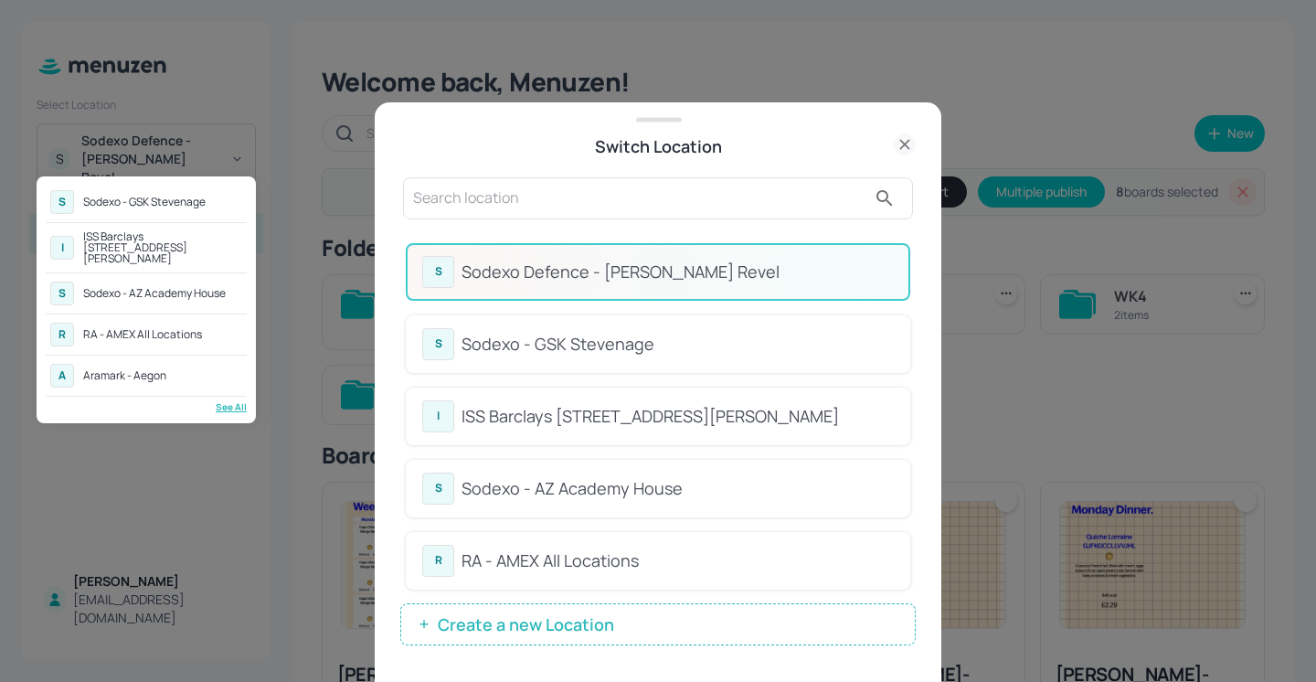
click at [482, 188] on div at bounding box center [658, 341] width 1316 height 682
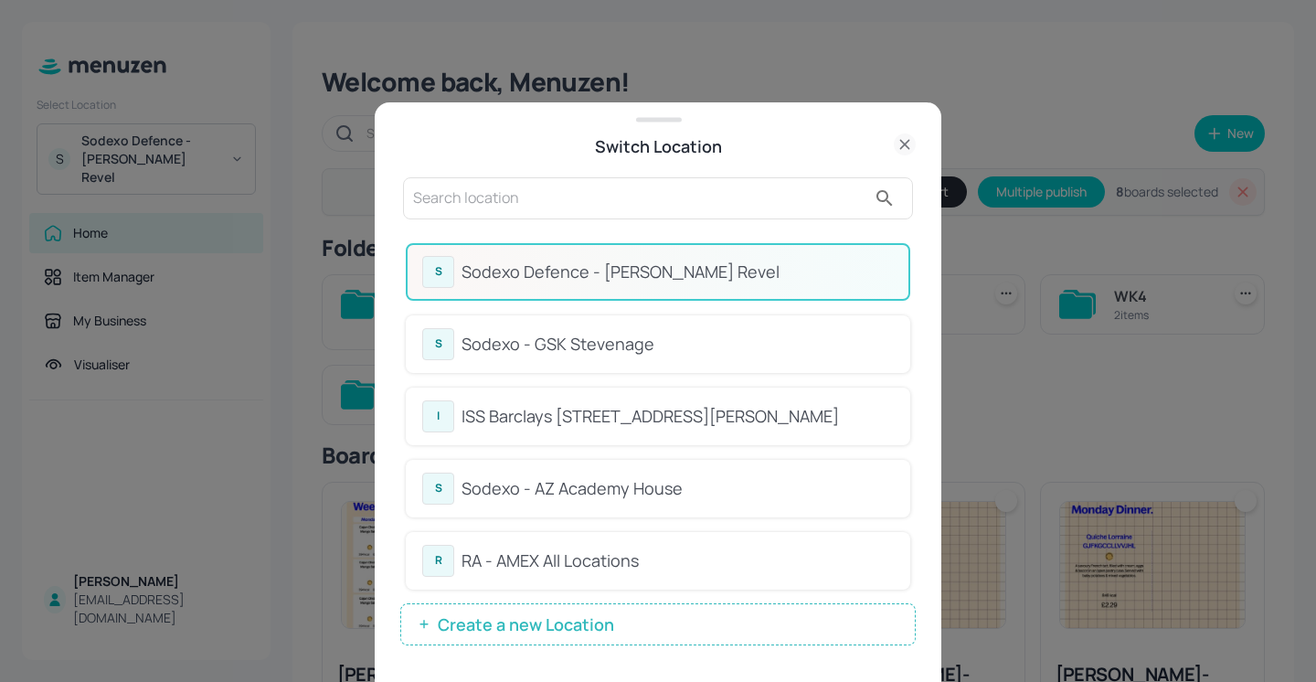
click at [463, 196] on input "text" at bounding box center [639, 198] width 453 height 29
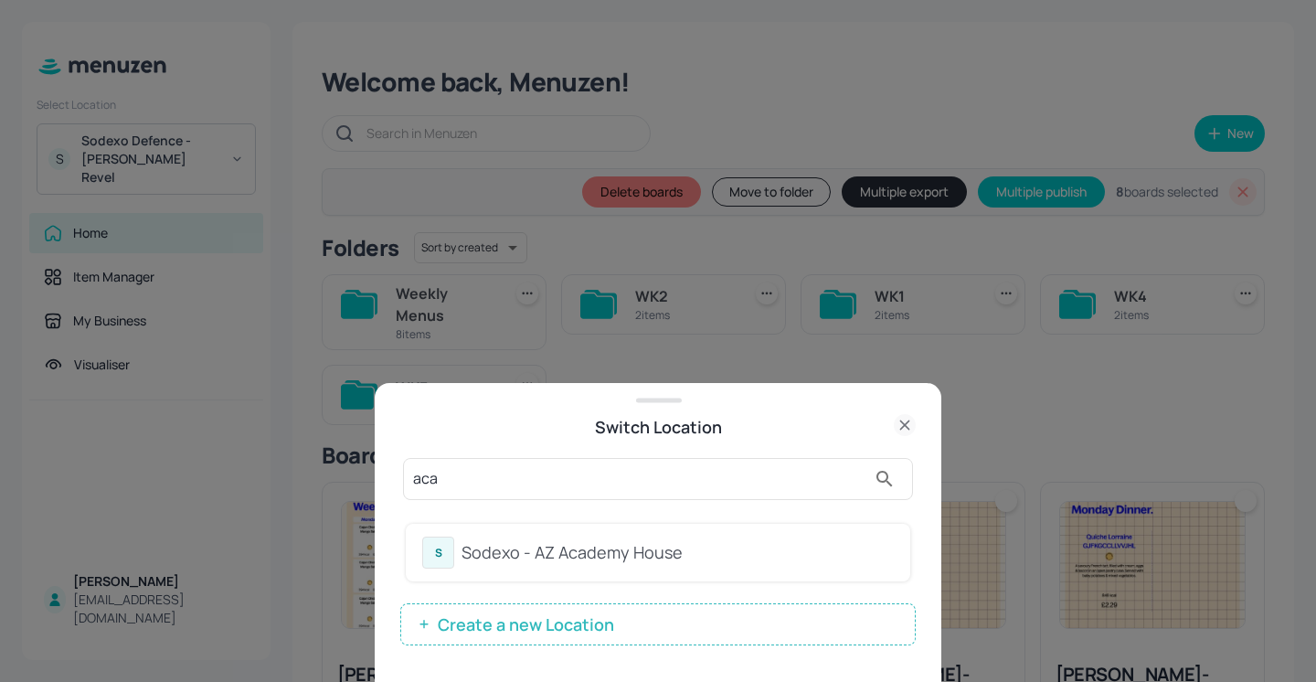
type input "aca"
click at [599, 559] on div "Sodexo - AZ Academy House" at bounding box center [677, 552] width 432 height 25
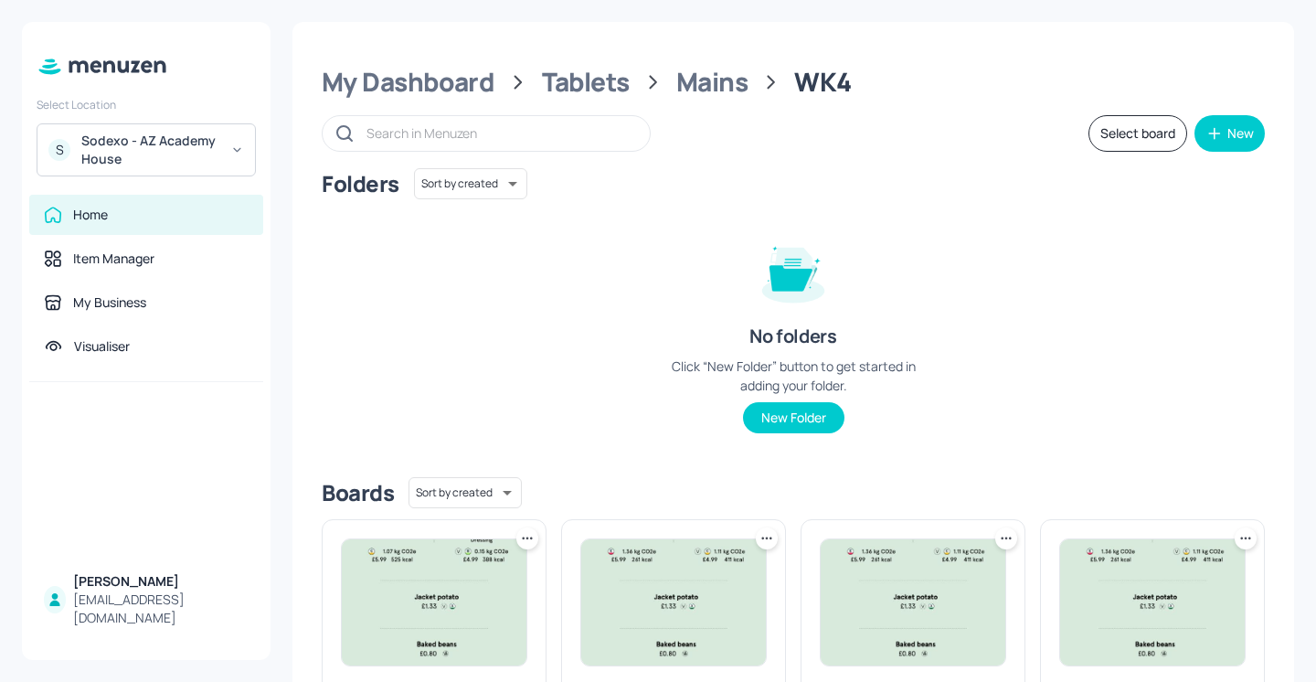
click at [612, 394] on div "Folders Sort by created id ​ No folders Click “New Folder” button to get starte…" at bounding box center [793, 315] width 943 height 294
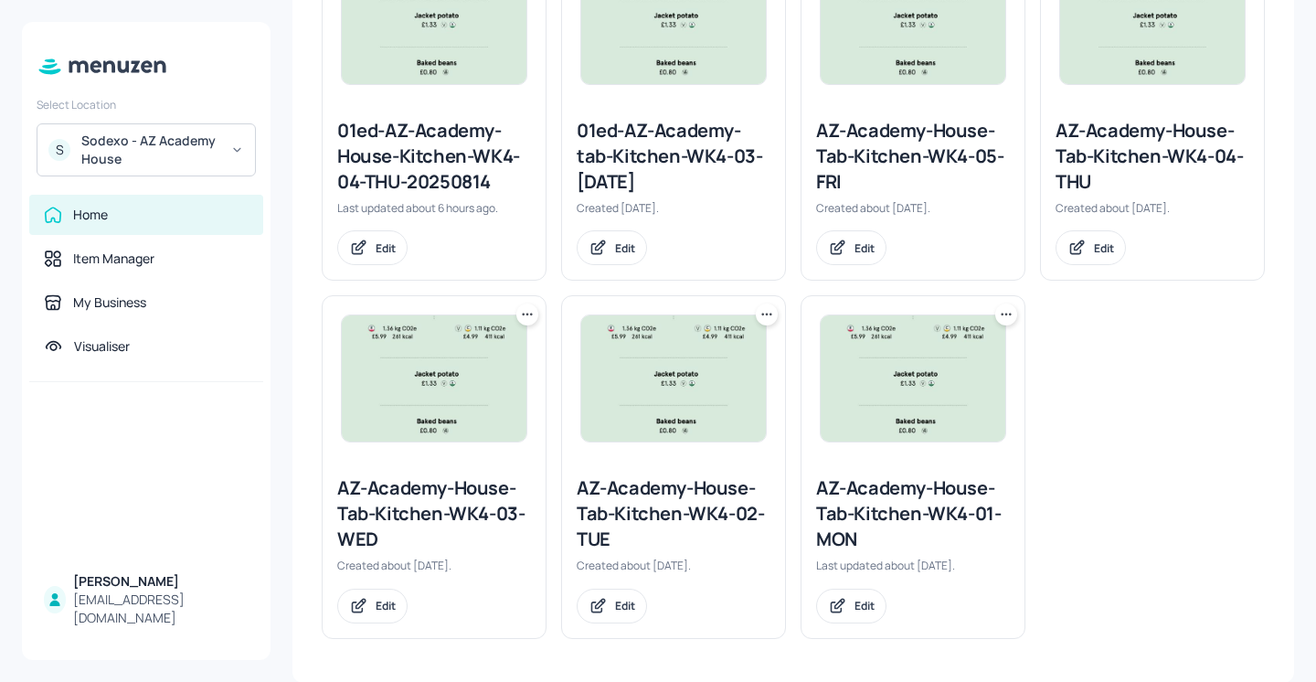
scroll to position [460, 0]
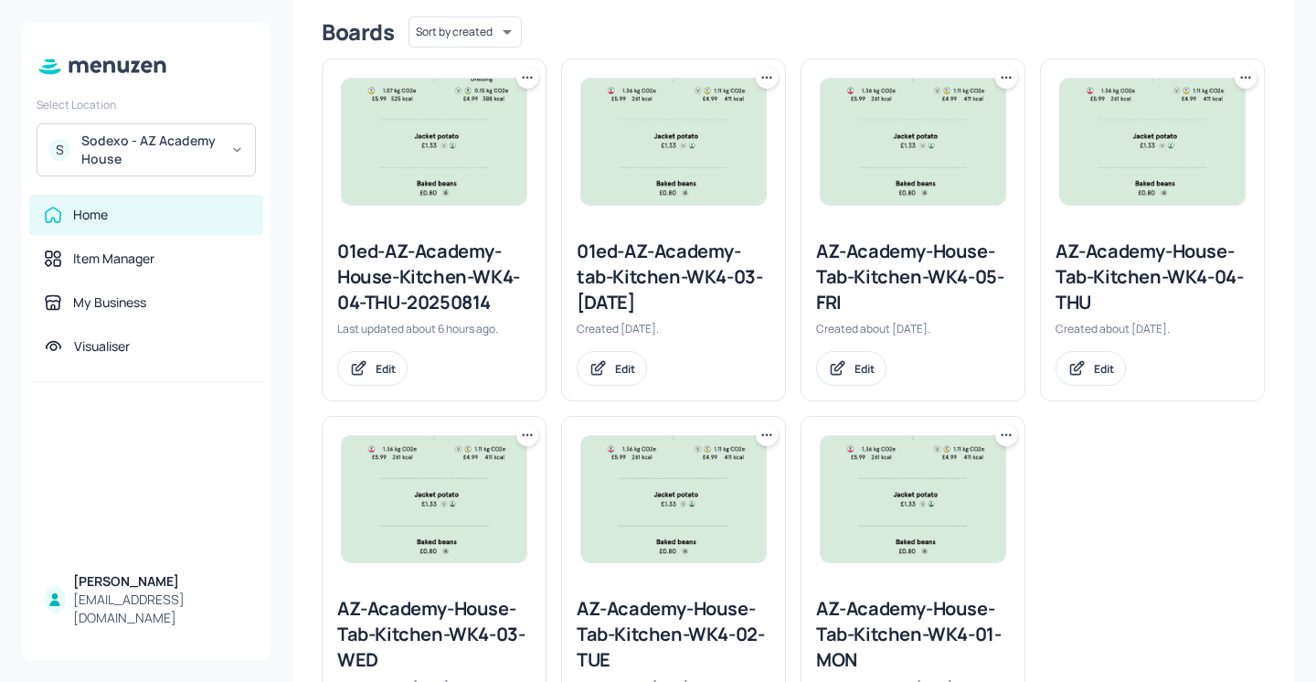
click at [877, 248] on div "AZ-Academy-House-Tab-Kitchen-WK4-05-FRI" at bounding box center [913, 276] width 194 height 77
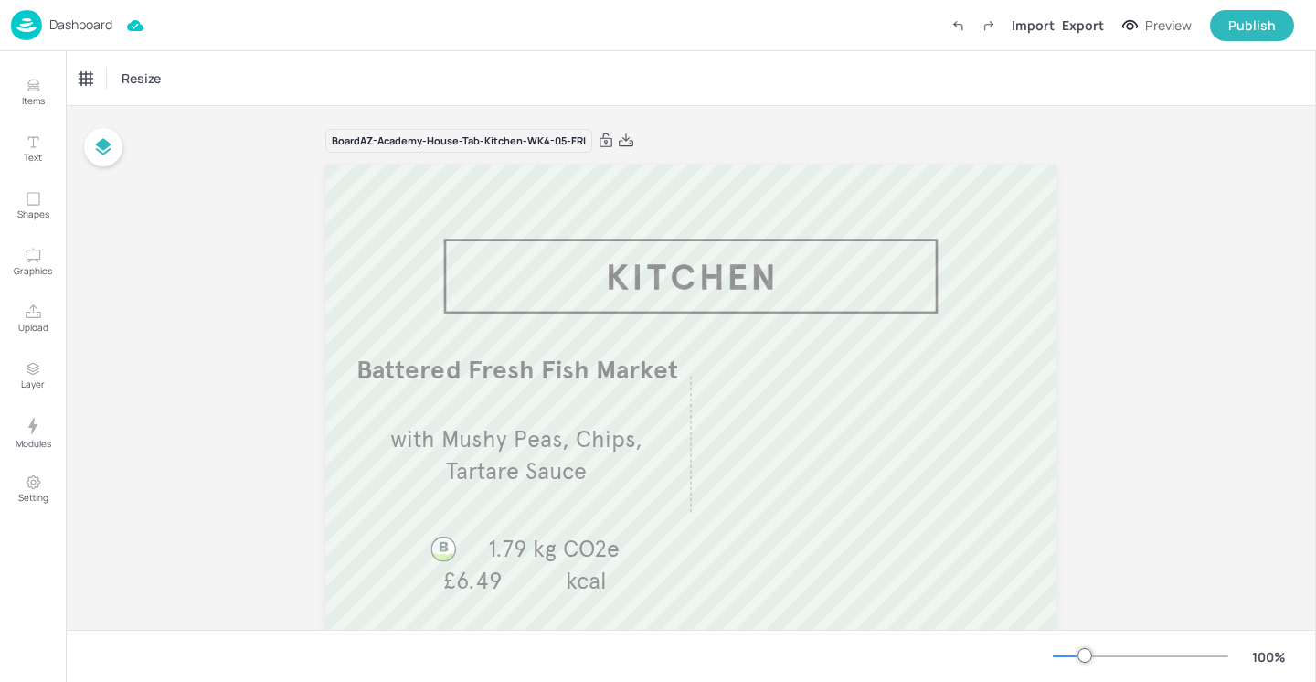
click at [76, 25] on p "Dashboard" at bounding box center [80, 24] width 63 height 13
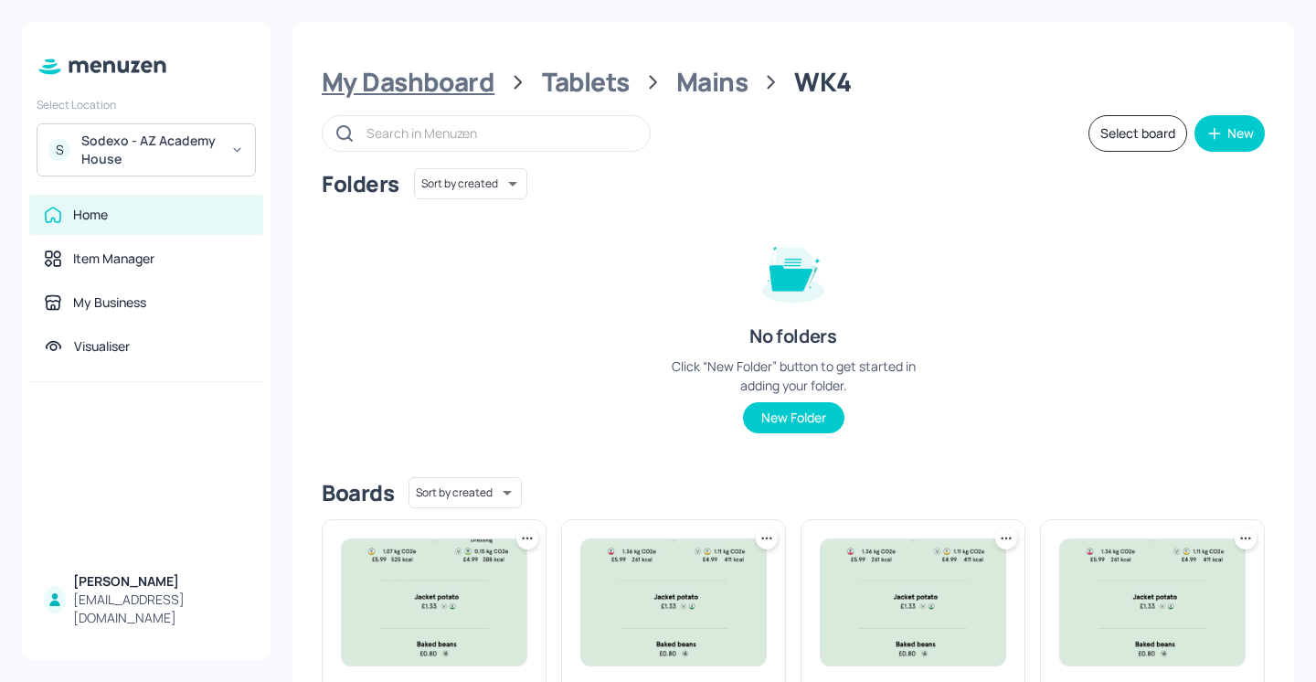
click at [422, 97] on div "My Dashboard" at bounding box center [408, 82] width 173 height 33
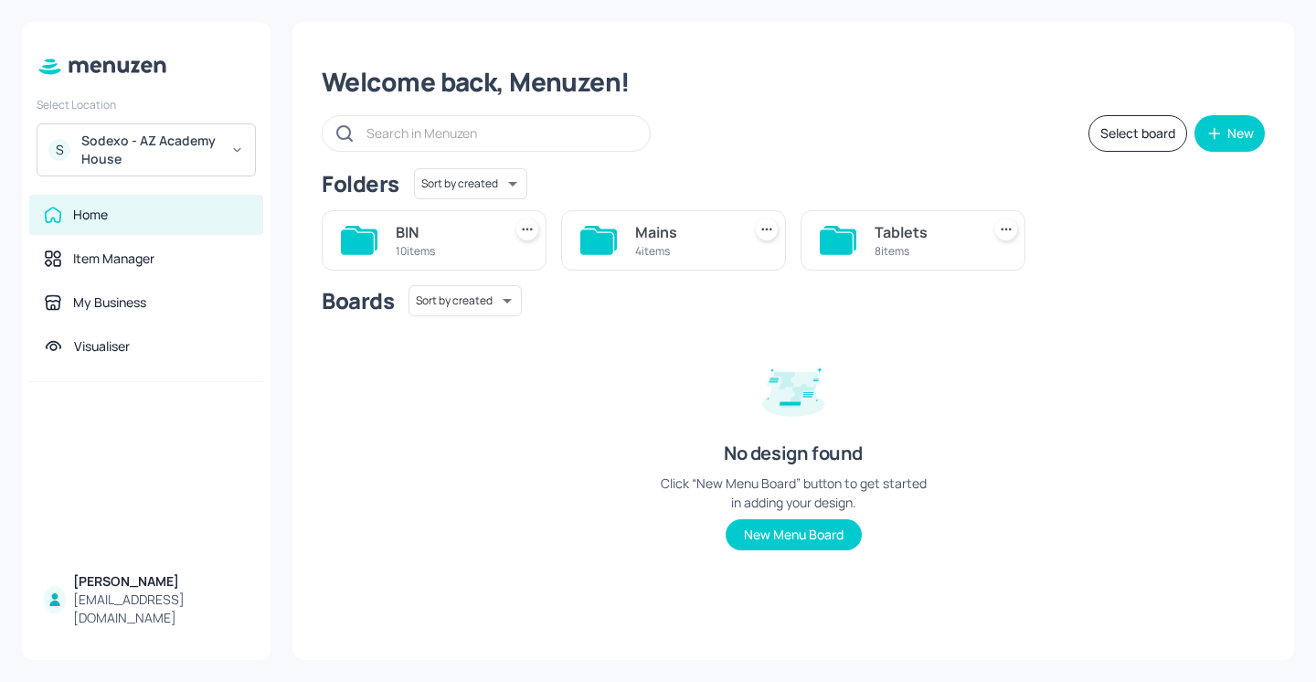
click at [934, 234] on div "Tablets" at bounding box center [923, 232] width 99 height 22
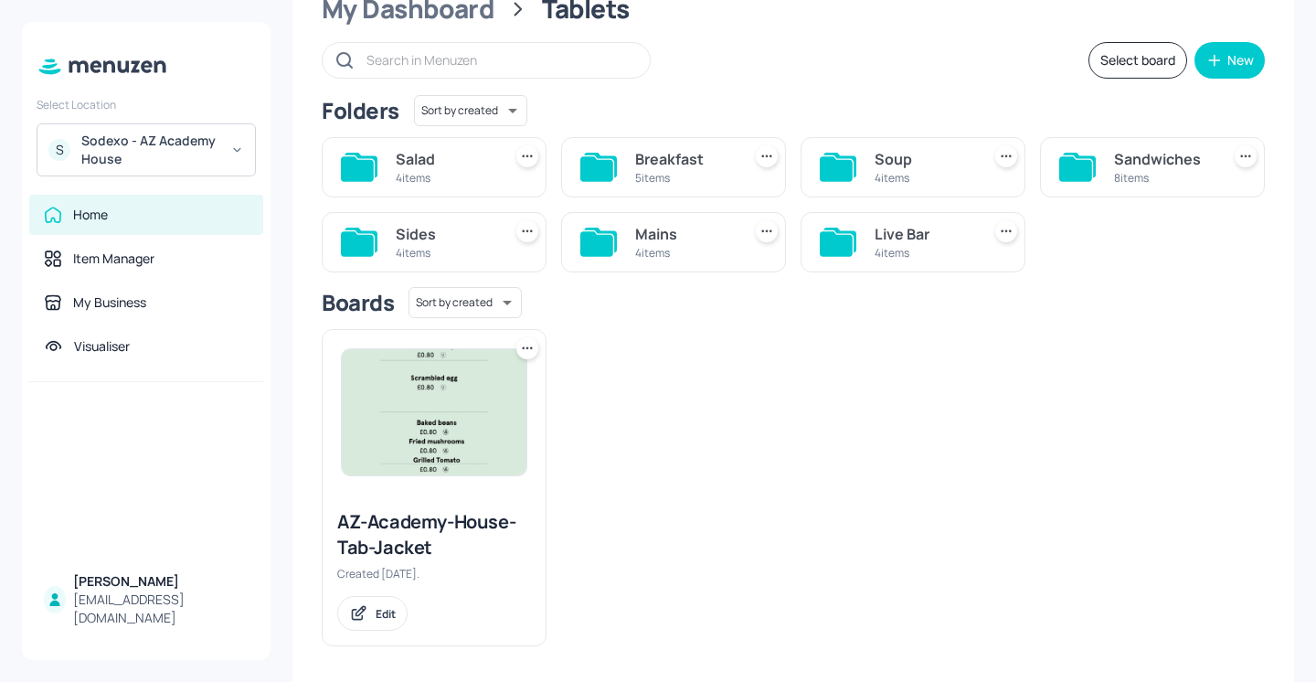
scroll to position [78, 0]
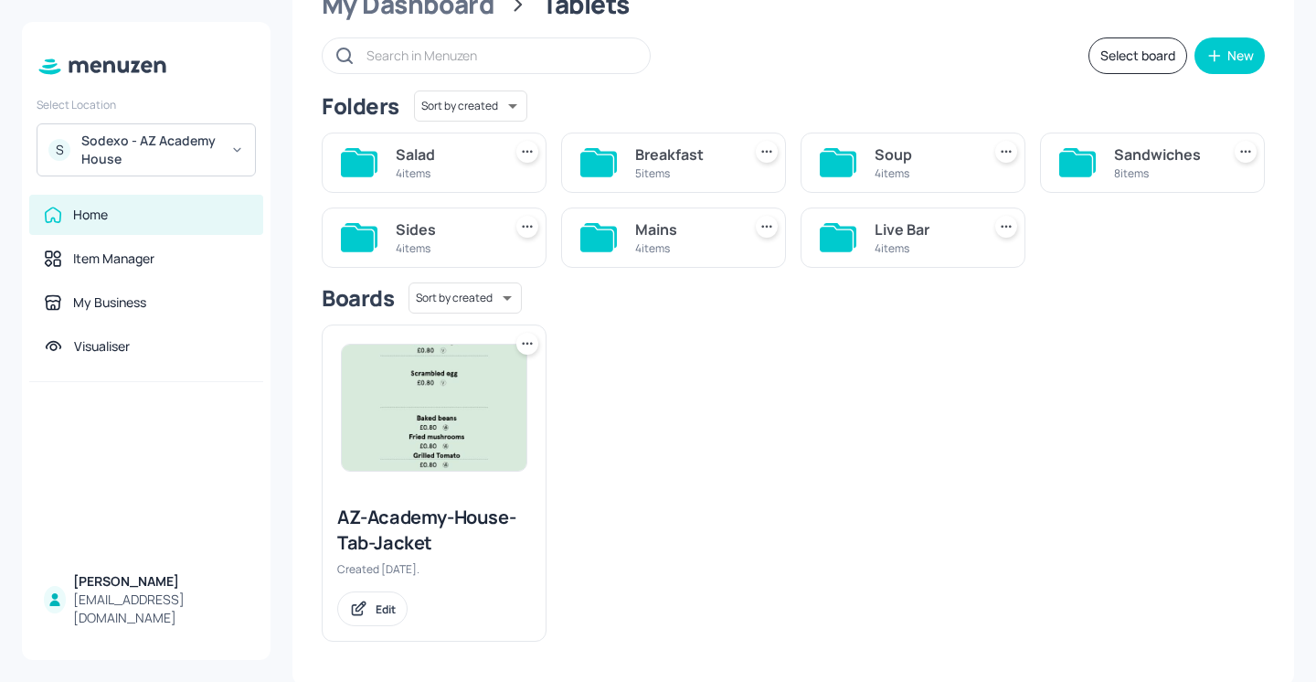
click at [924, 245] on div "4 items" at bounding box center [923, 248] width 99 height 16
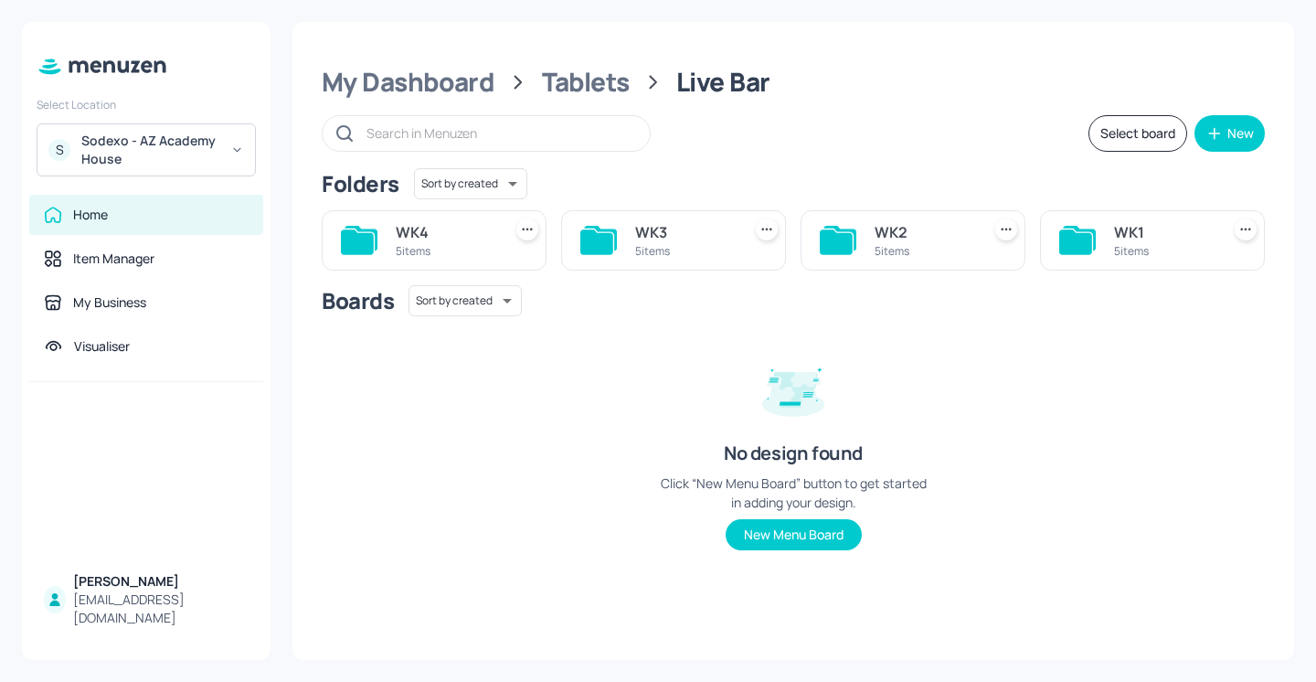
scroll to position [0, 0]
click at [661, 245] on div "5 items" at bounding box center [684, 251] width 99 height 16
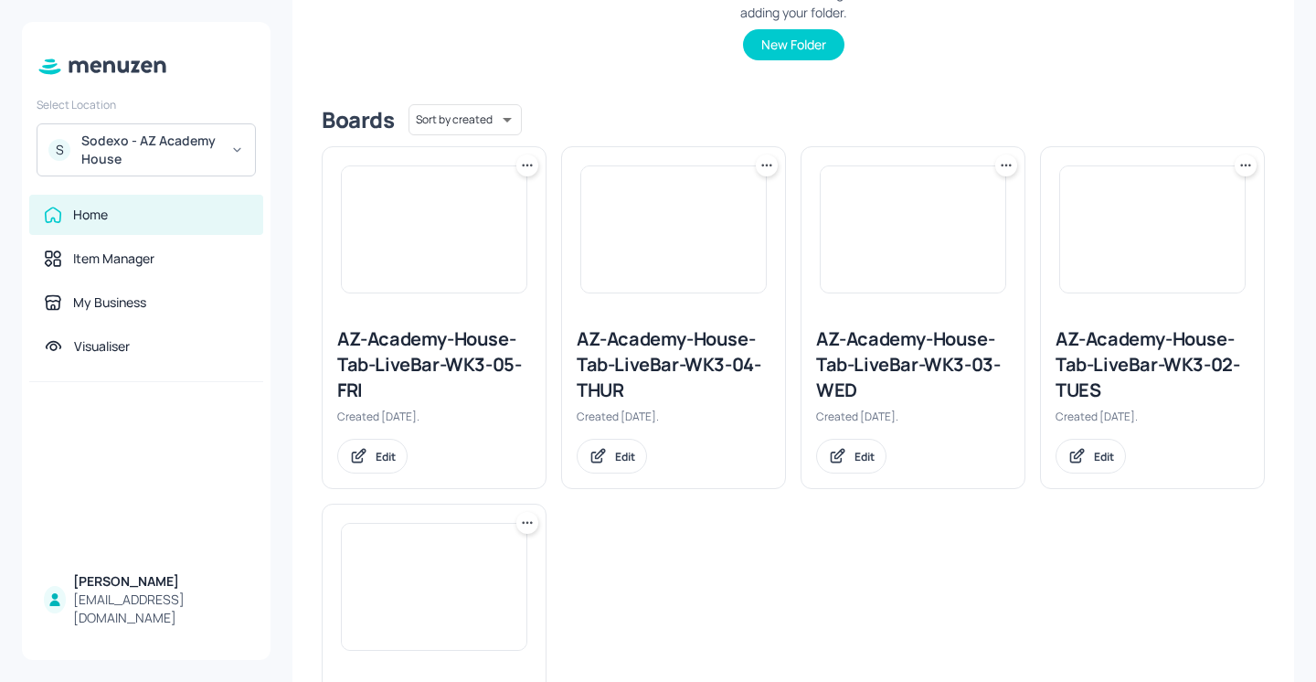
scroll to position [392, 0]
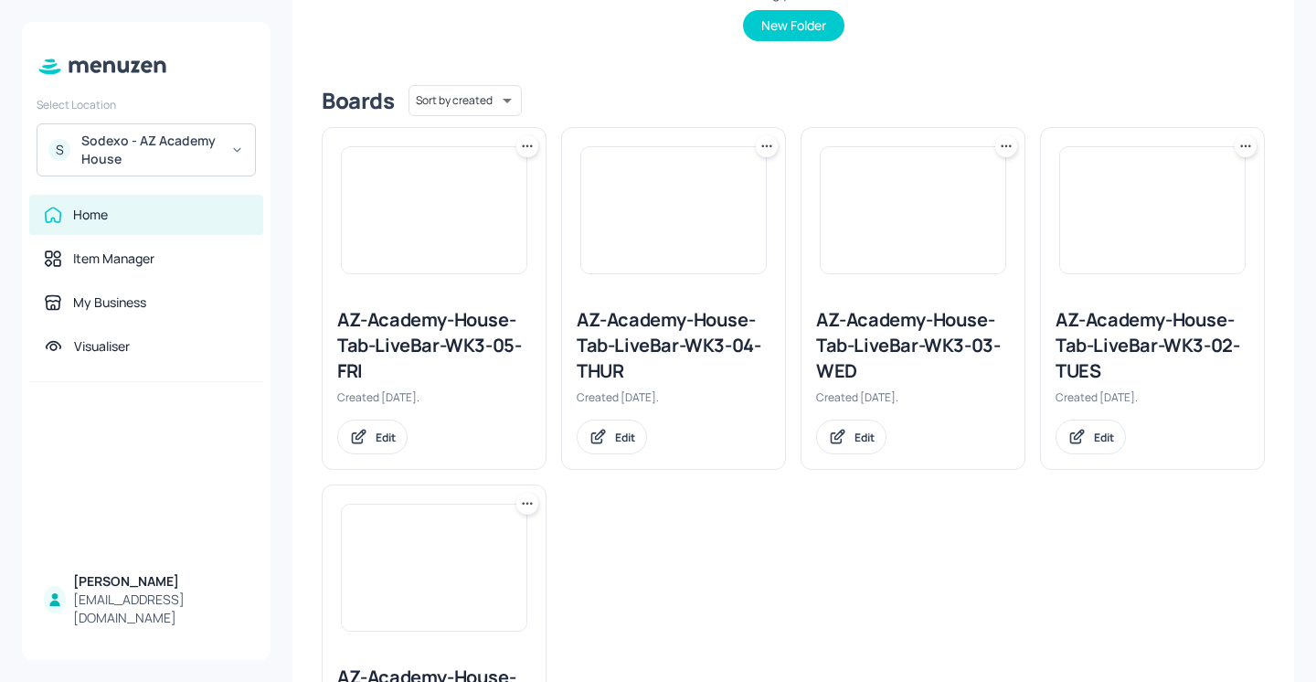
click at [467, 344] on div "AZ-Academy-House-Tab-LiveBar-WK3-05-FRI" at bounding box center [434, 345] width 194 height 77
